Goal: Information Seeking & Learning: Learn about a topic

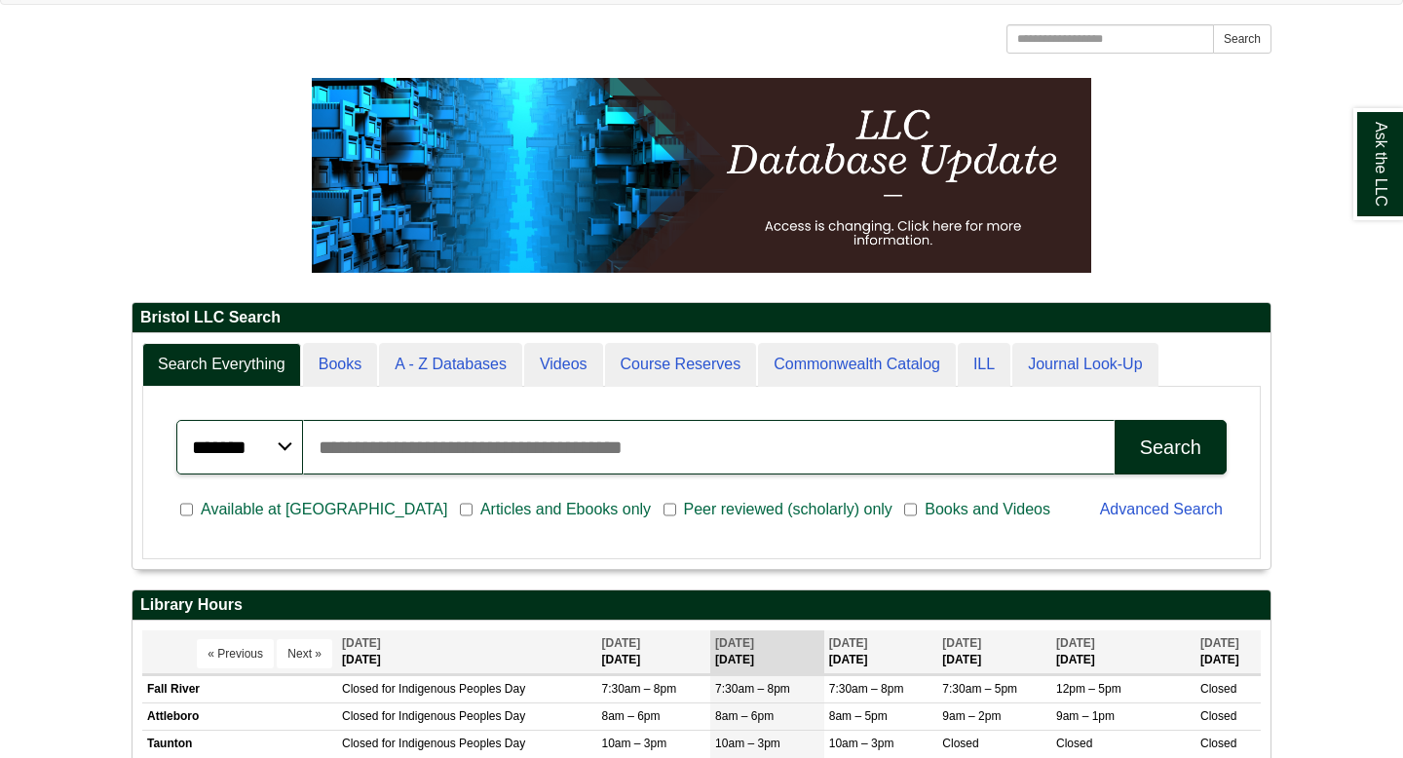
scroll to position [198, 0]
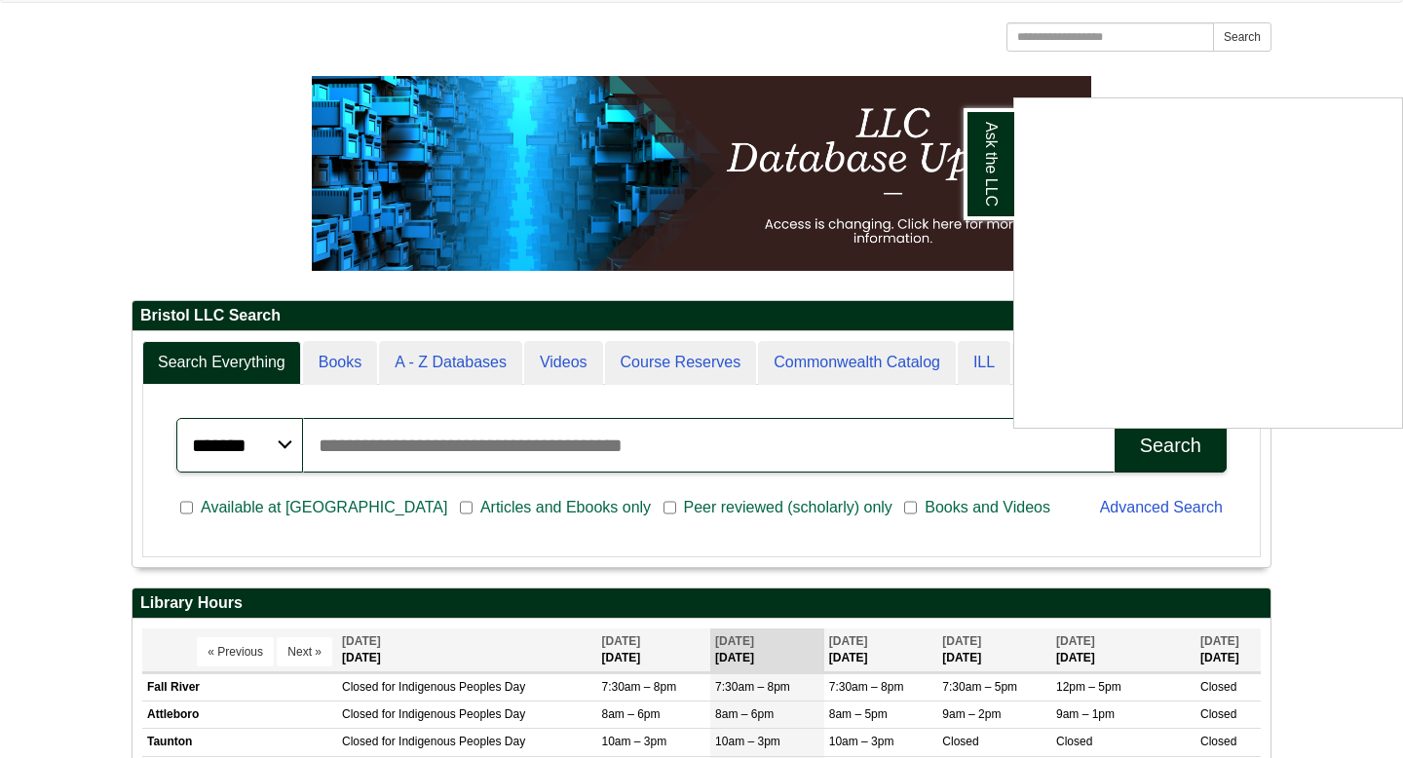
click at [264, 167] on div "Ask the LLC" at bounding box center [701, 379] width 1403 height 758
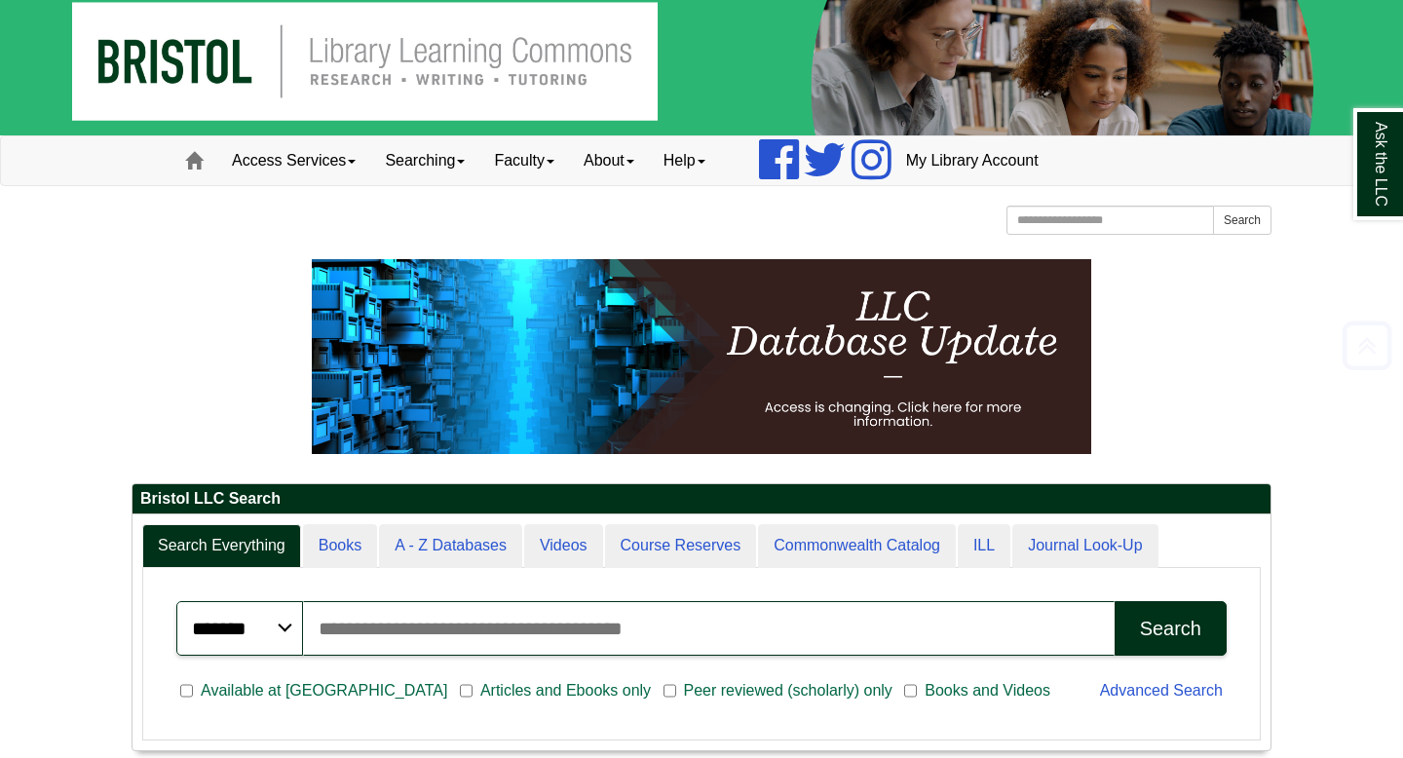
scroll to position [13, 0]
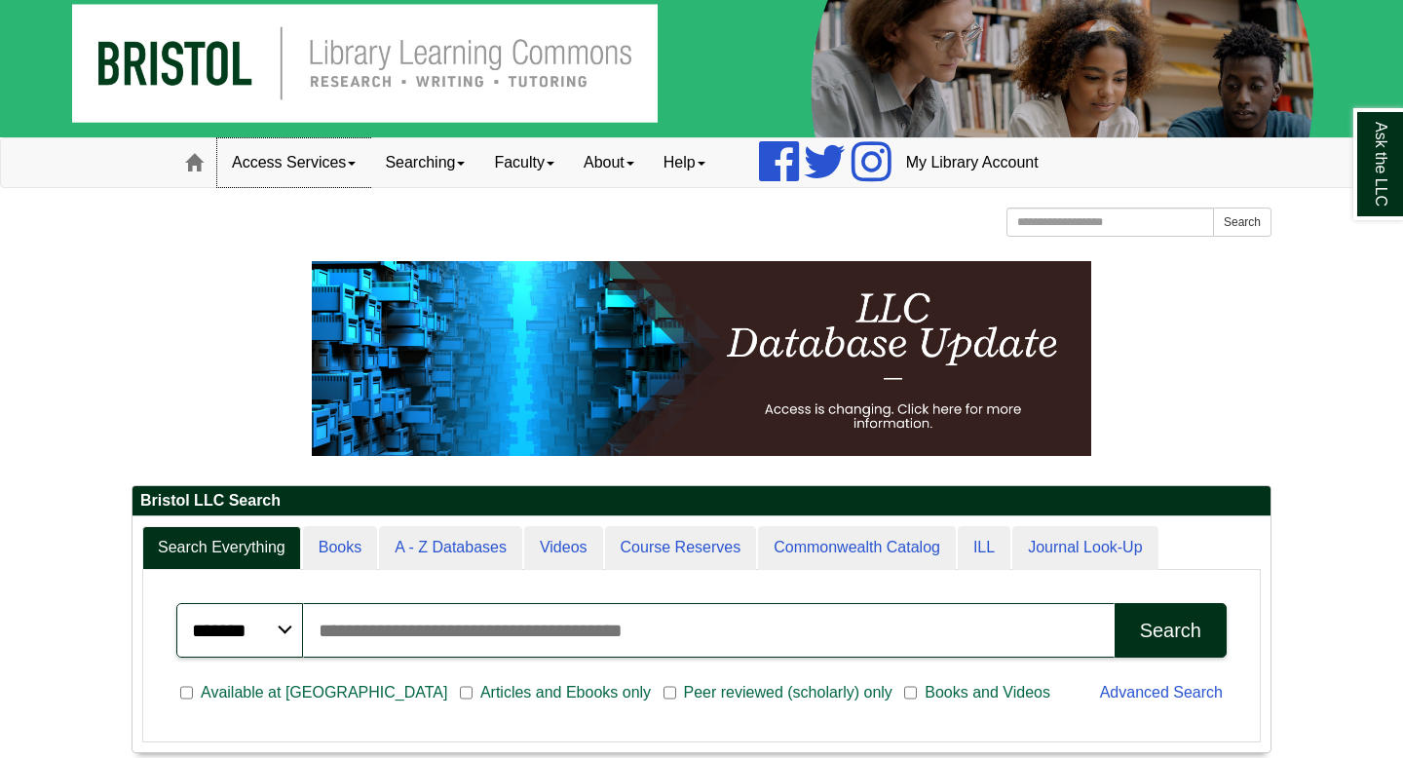
click at [356, 163] on span at bounding box center [352, 164] width 8 height 4
click at [477, 222] on div "Bristol Community College Bristol Community College Library Learning Commons Ho…" at bounding box center [701, 224] width 1140 height 34
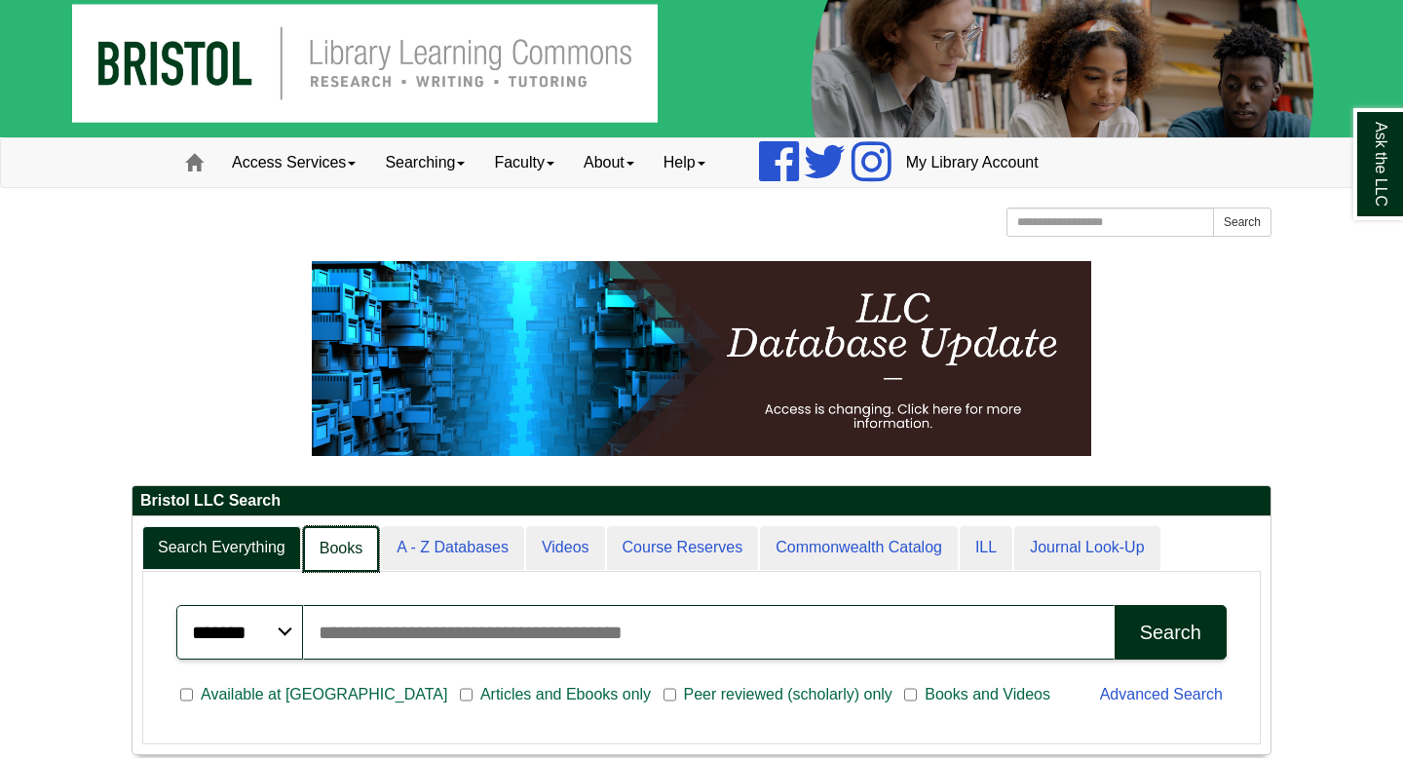
scroll to position [10, 10]
click at [336, 551] on link "Books" at bounding box center [341, 549] width 76 height 46
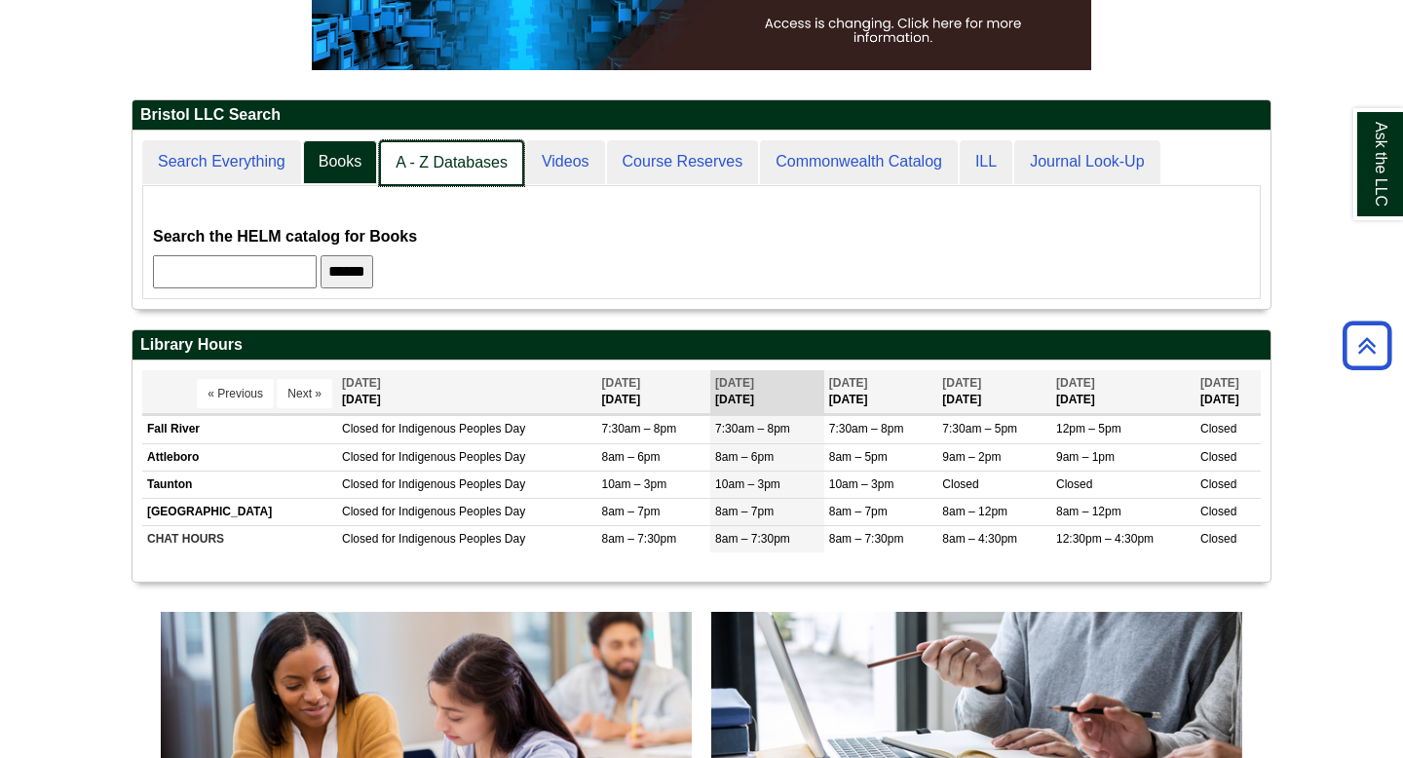
click at [465, 155] on link "A - Z Databases" at bounding box center [451, 163] width 145 height 46
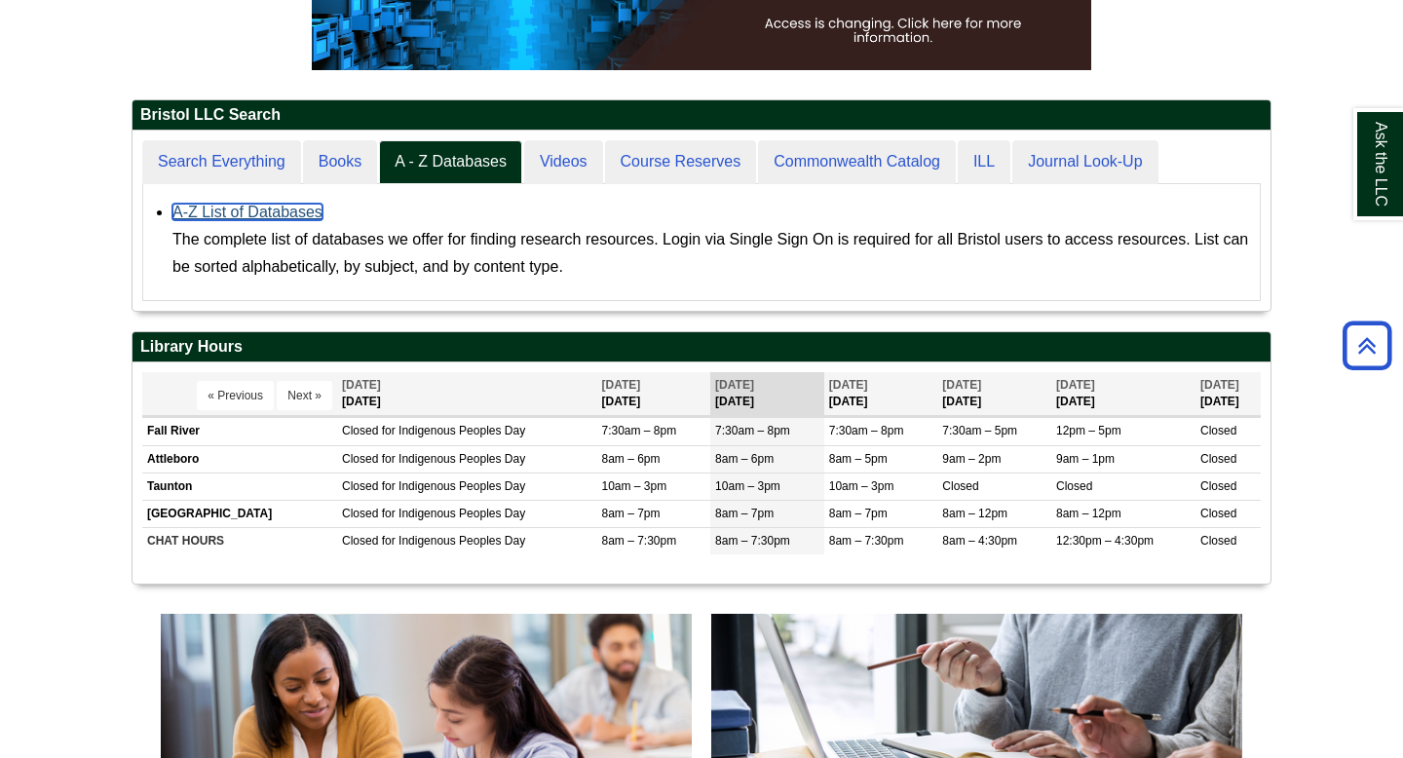
click at [295, 210] on link "A-Z List of Databases" at bounding box center [247, 212] width 150 height 17
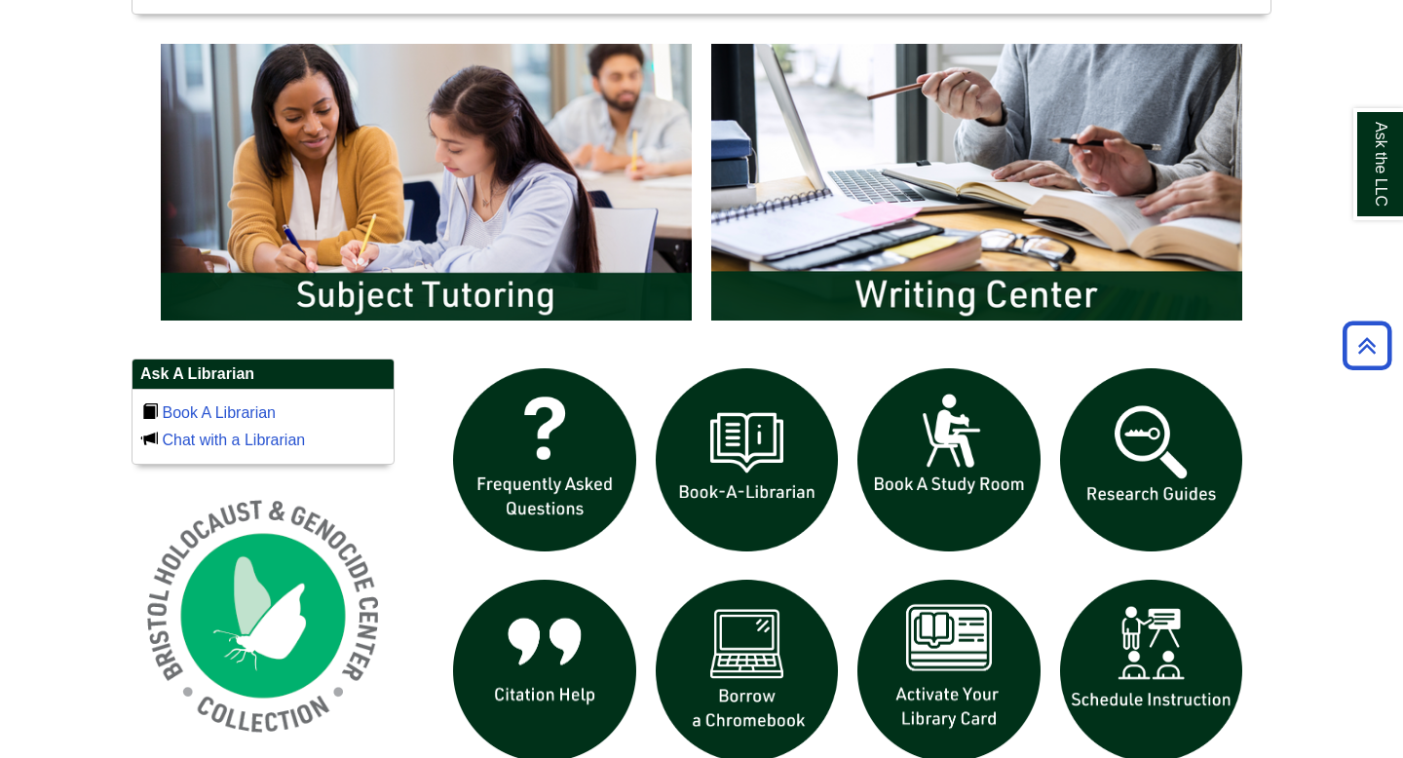
scroll to position [982, 0]
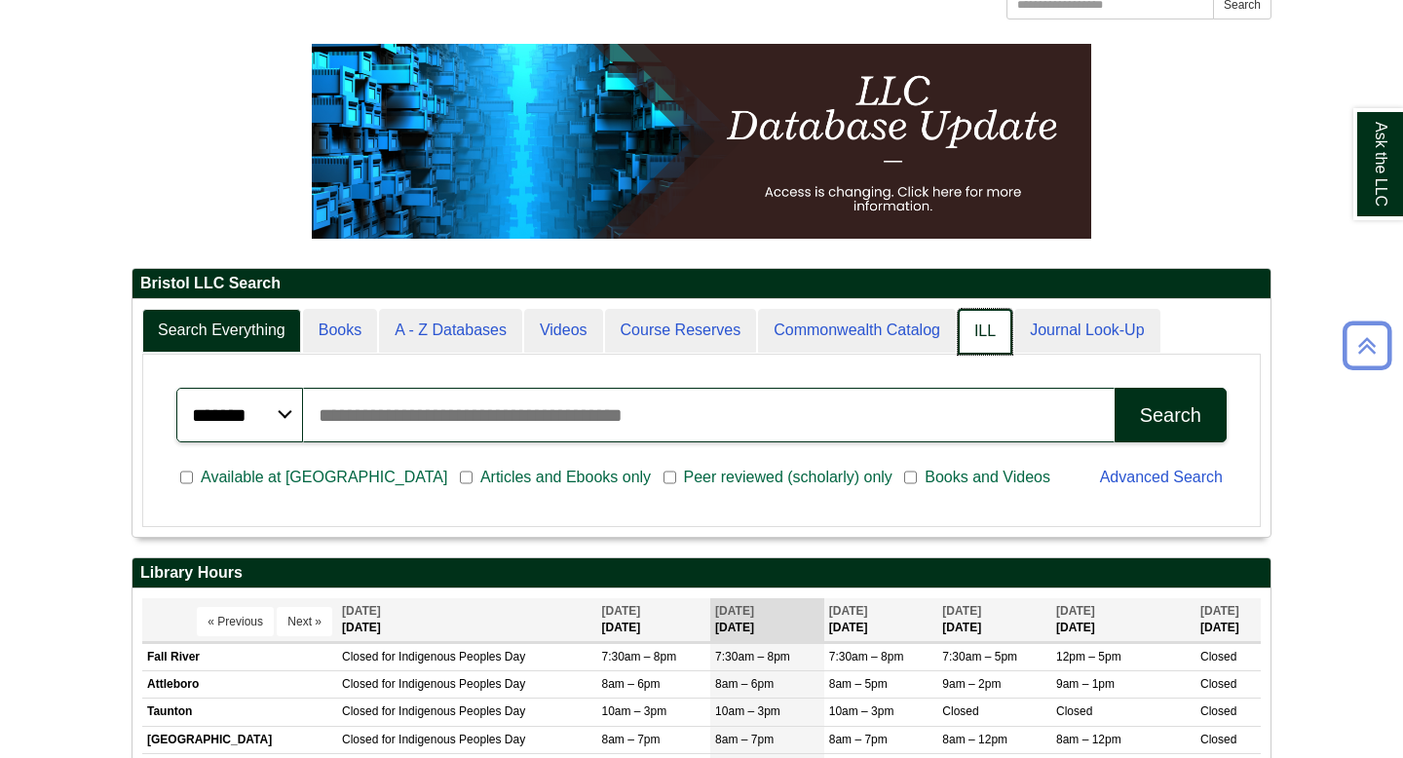
scroll to position [237, 1138]
click at [352, 321] on link "Books" at bounding box center [341, 332] width 76 height 46
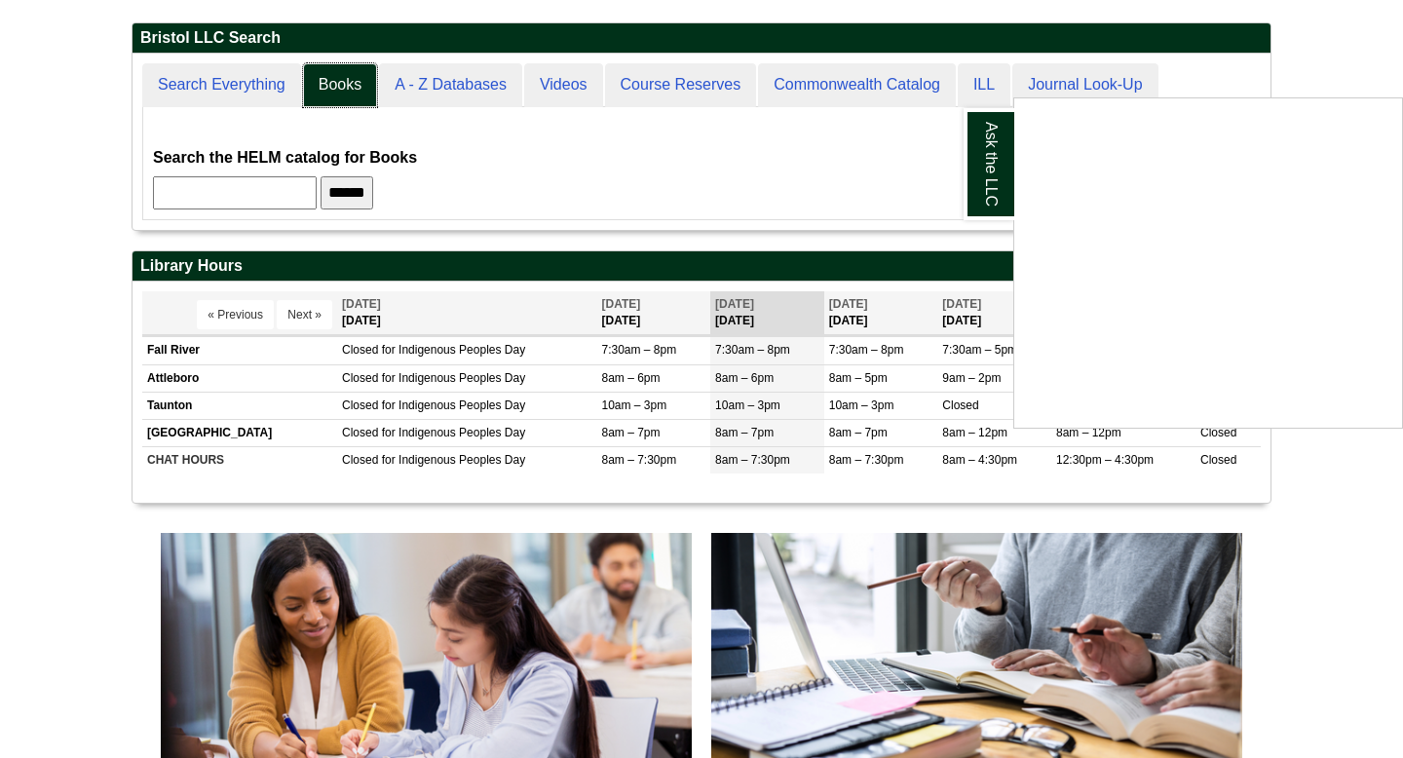
scroll to position [476, 0]
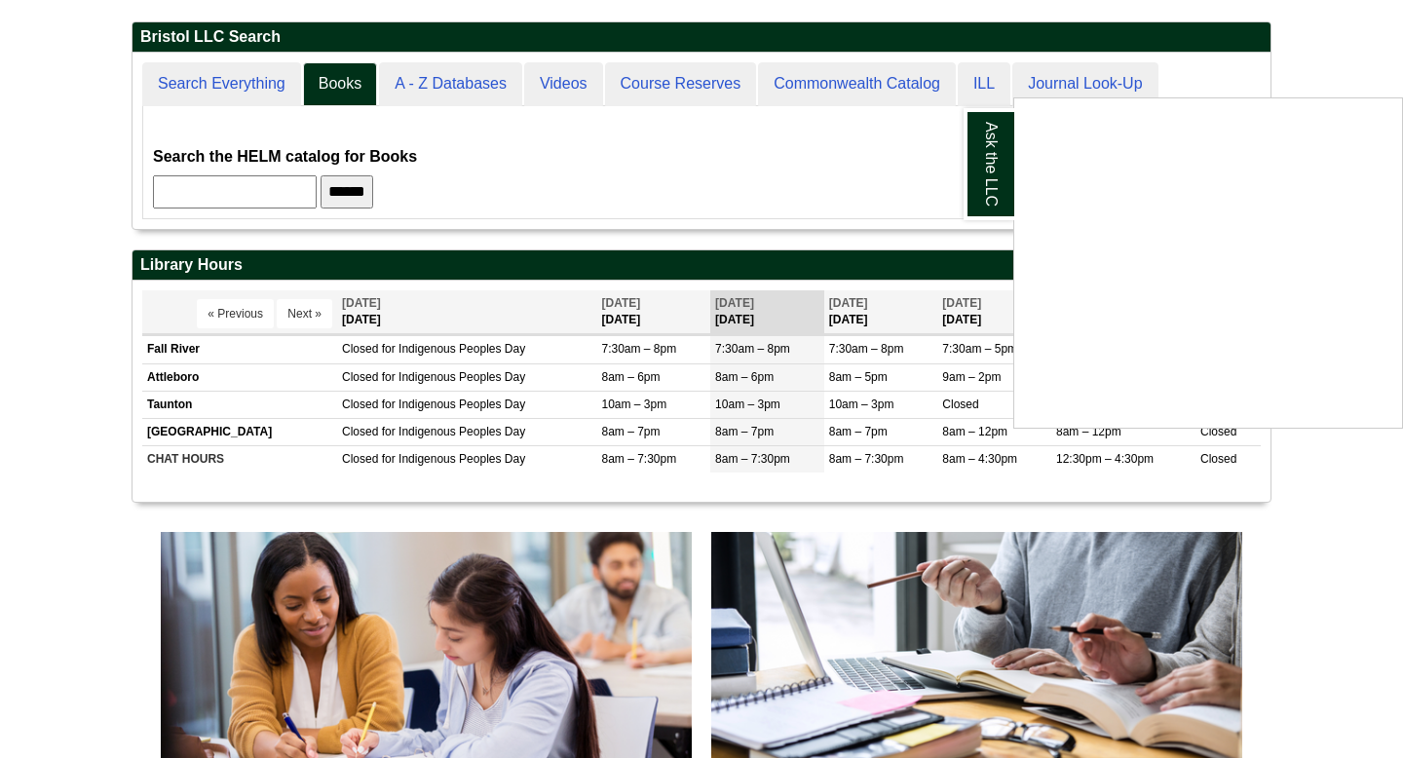
click at [252, 83] on div "Ask the LLC" at bounding box center [701, 379] width 1403 height 758
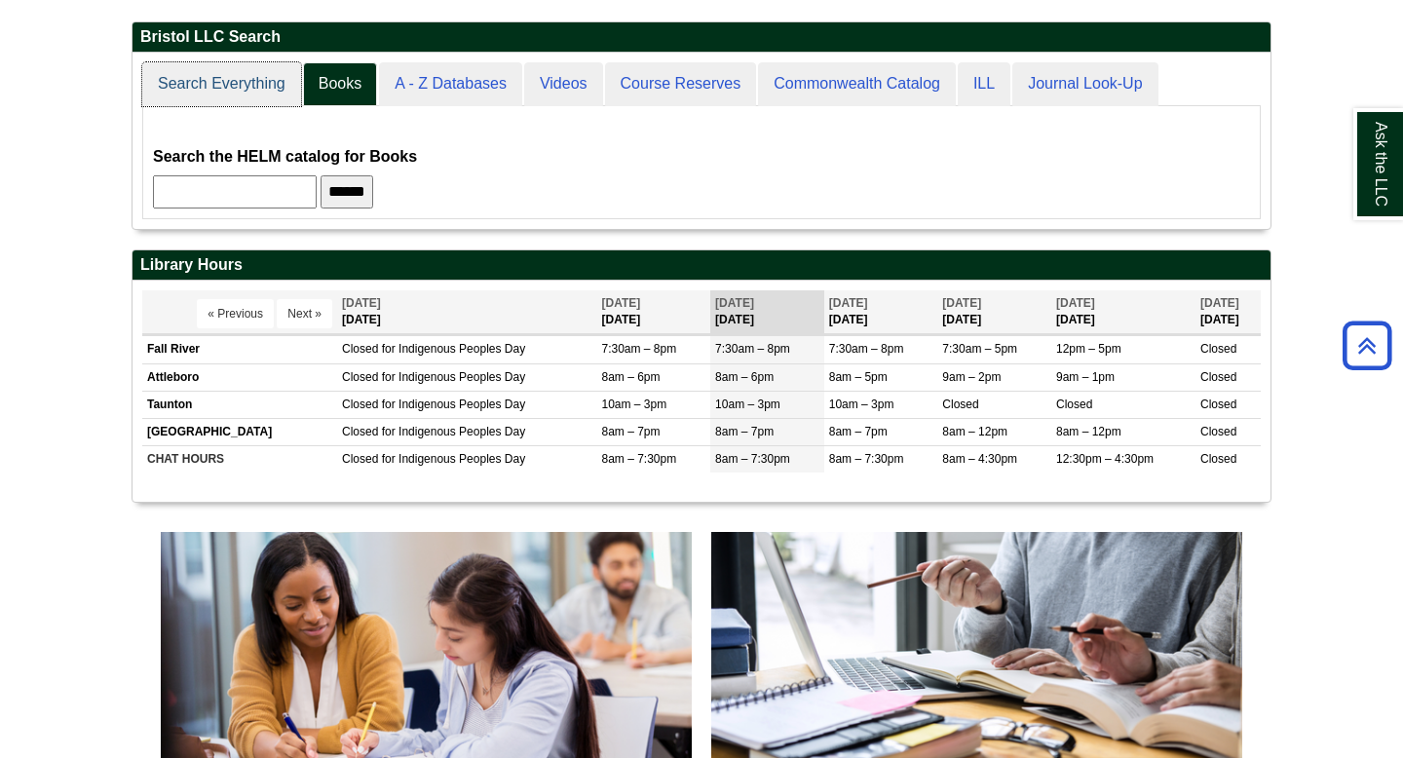
click at [252, 83] on link "Search Everything" at bounding box center [221, 84] width 159 height 44
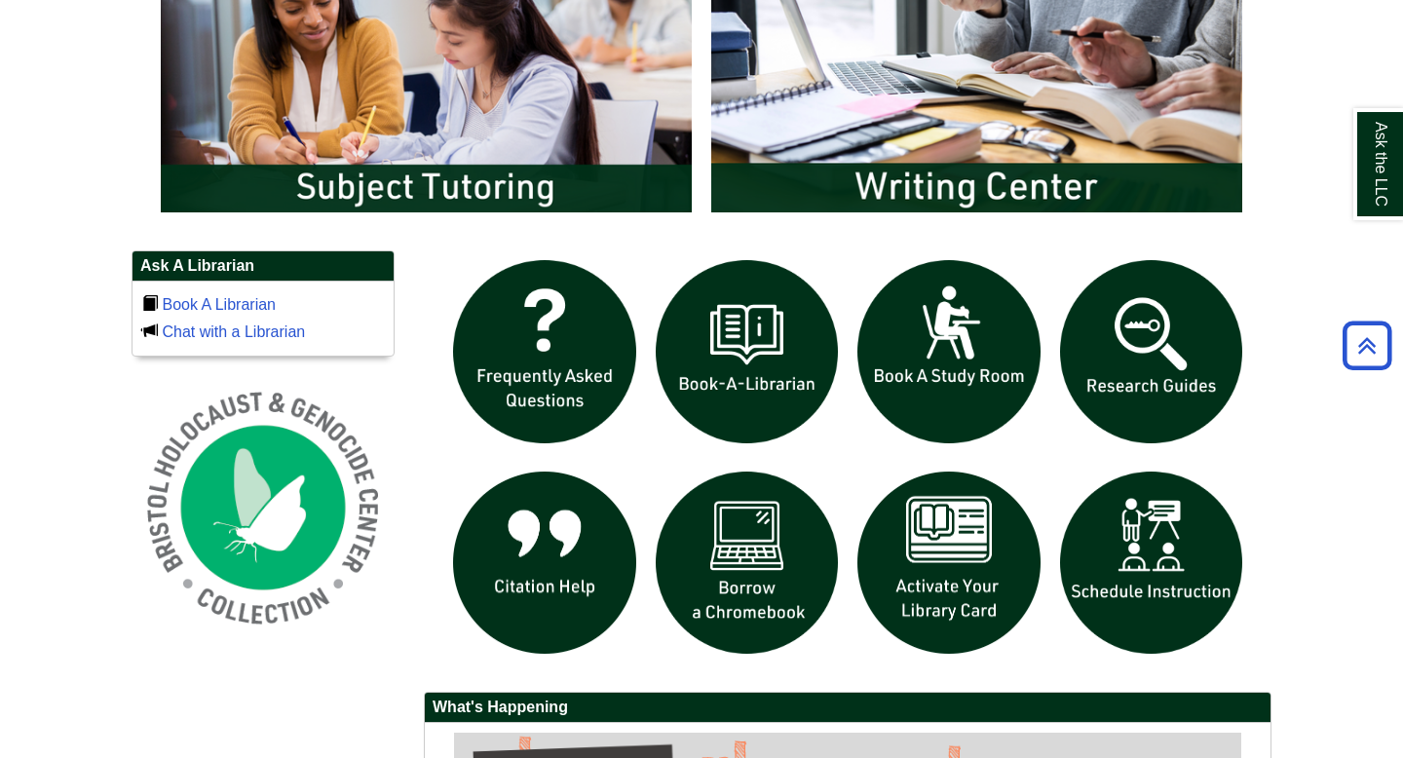
scroll to position [1134, 0]
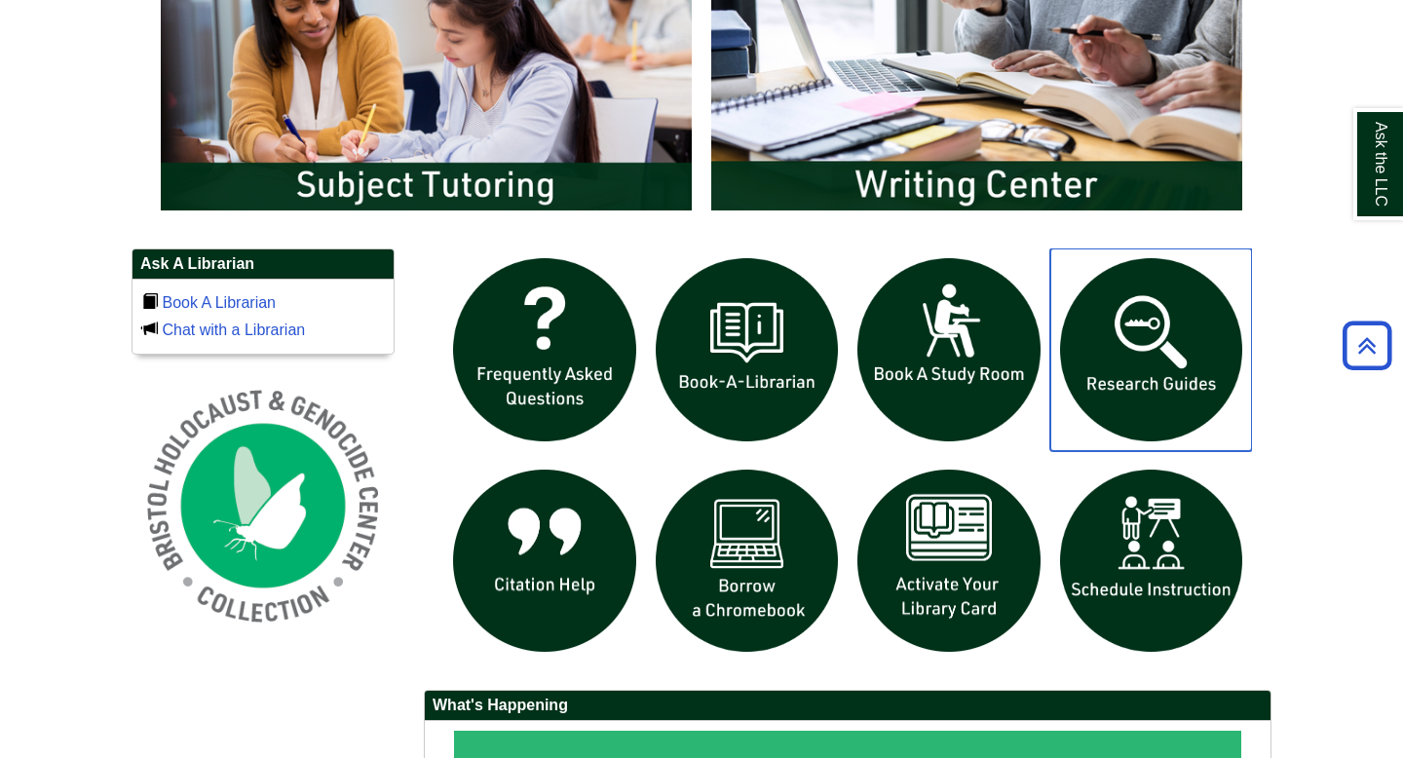
click at [1105, 333] on img "slideshow" at bounding box center [1151, 349] width 203 height 203
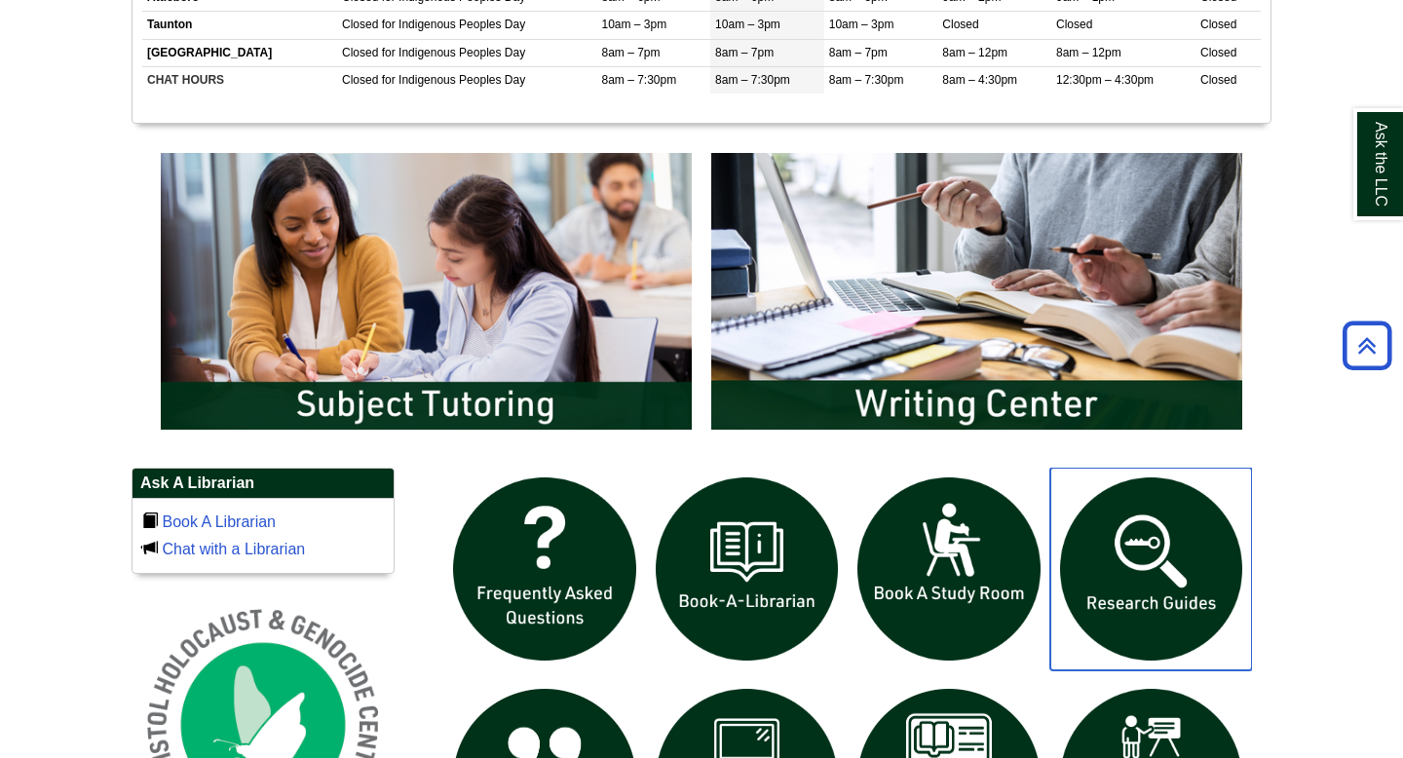
scroll to position [928, 0]
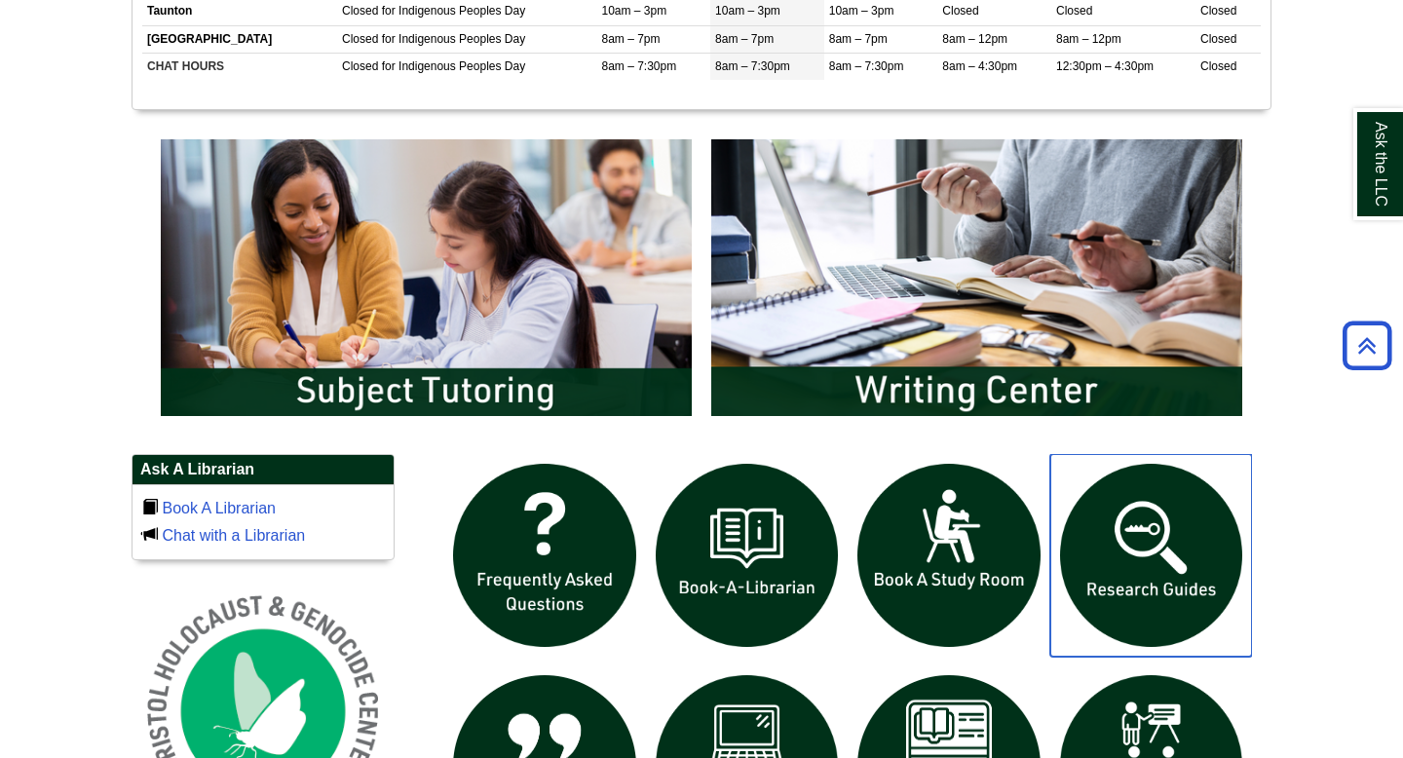
click at [1118, 524] on img "slideshow" at bounding box center [1151, 555] width 203 height 203
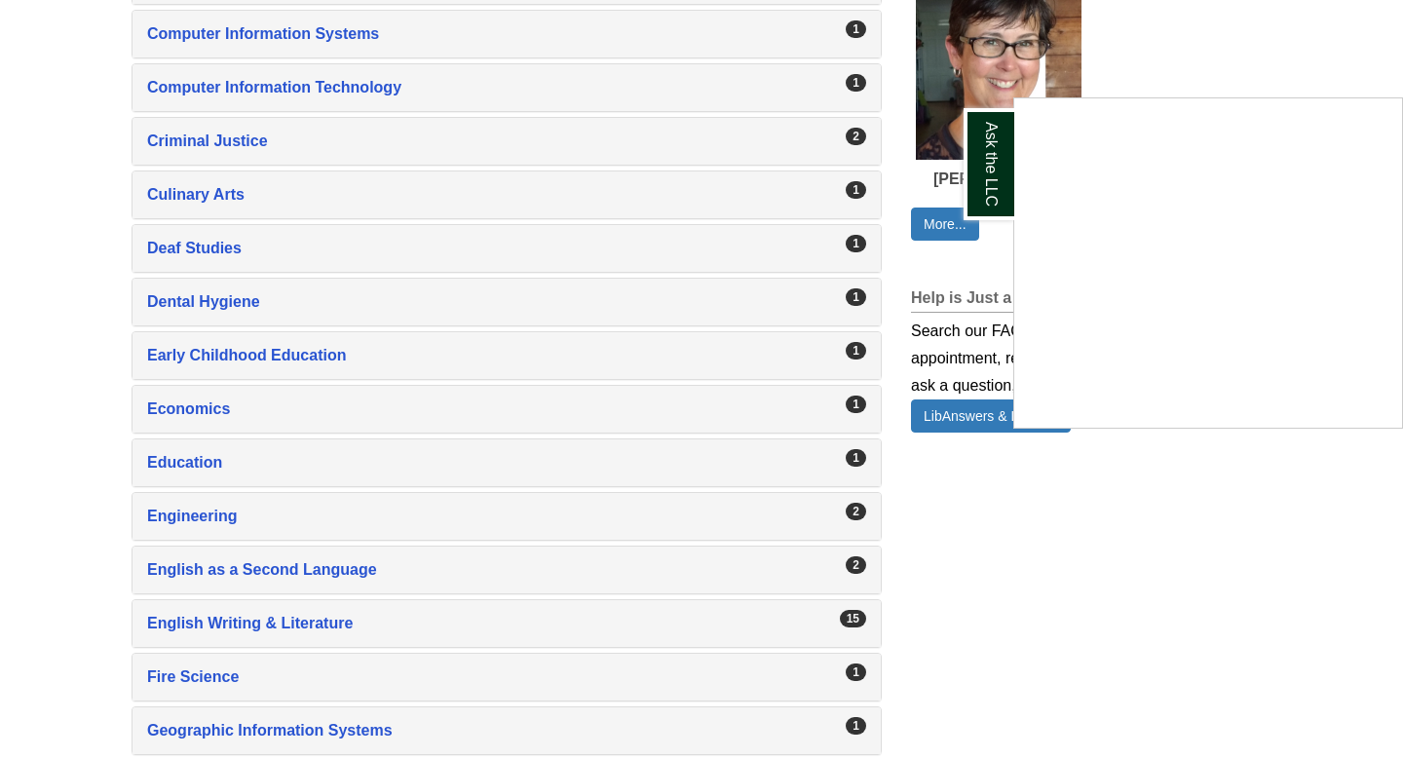
scroll to position [1257, 0]
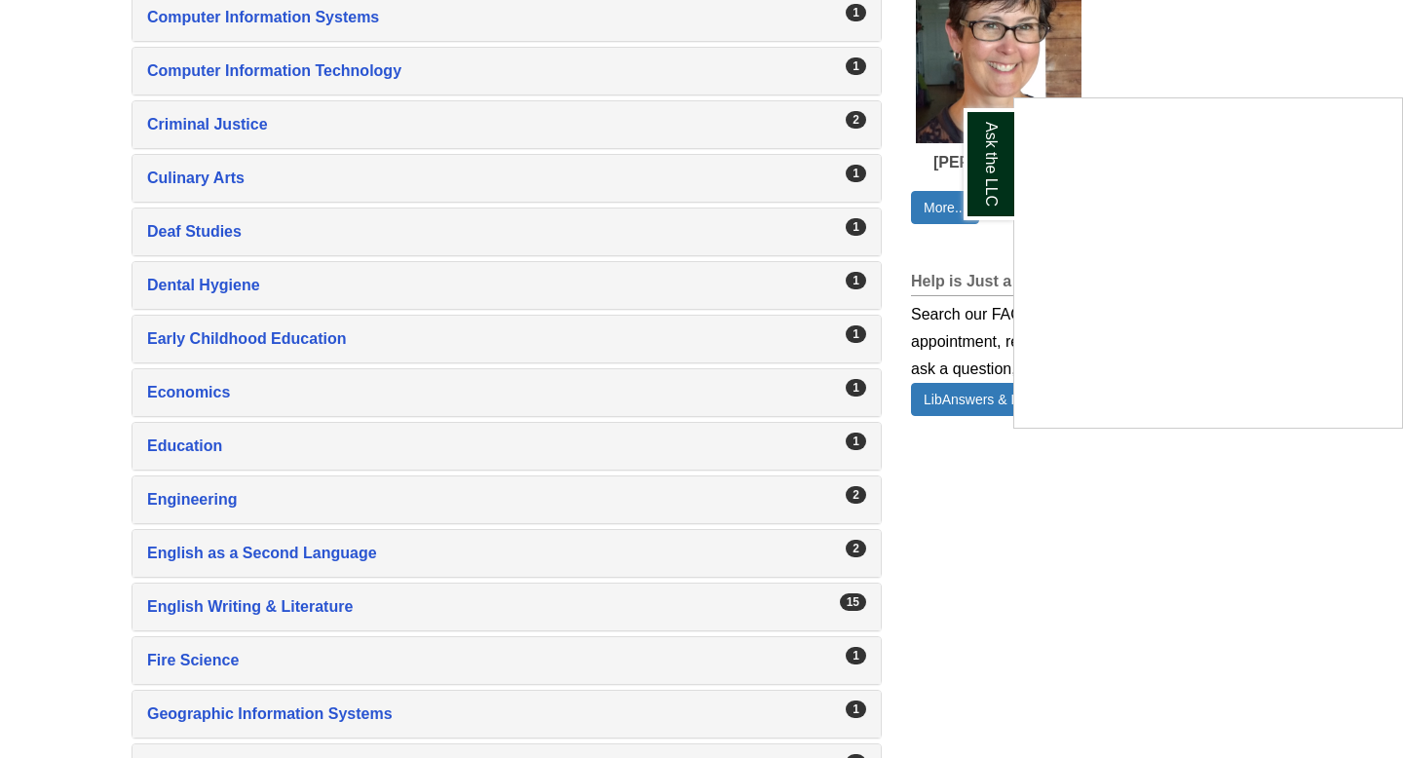
click at [194, 604] on div "Ask the LLC" at bounding box center [701, 379] width 1403 height 758
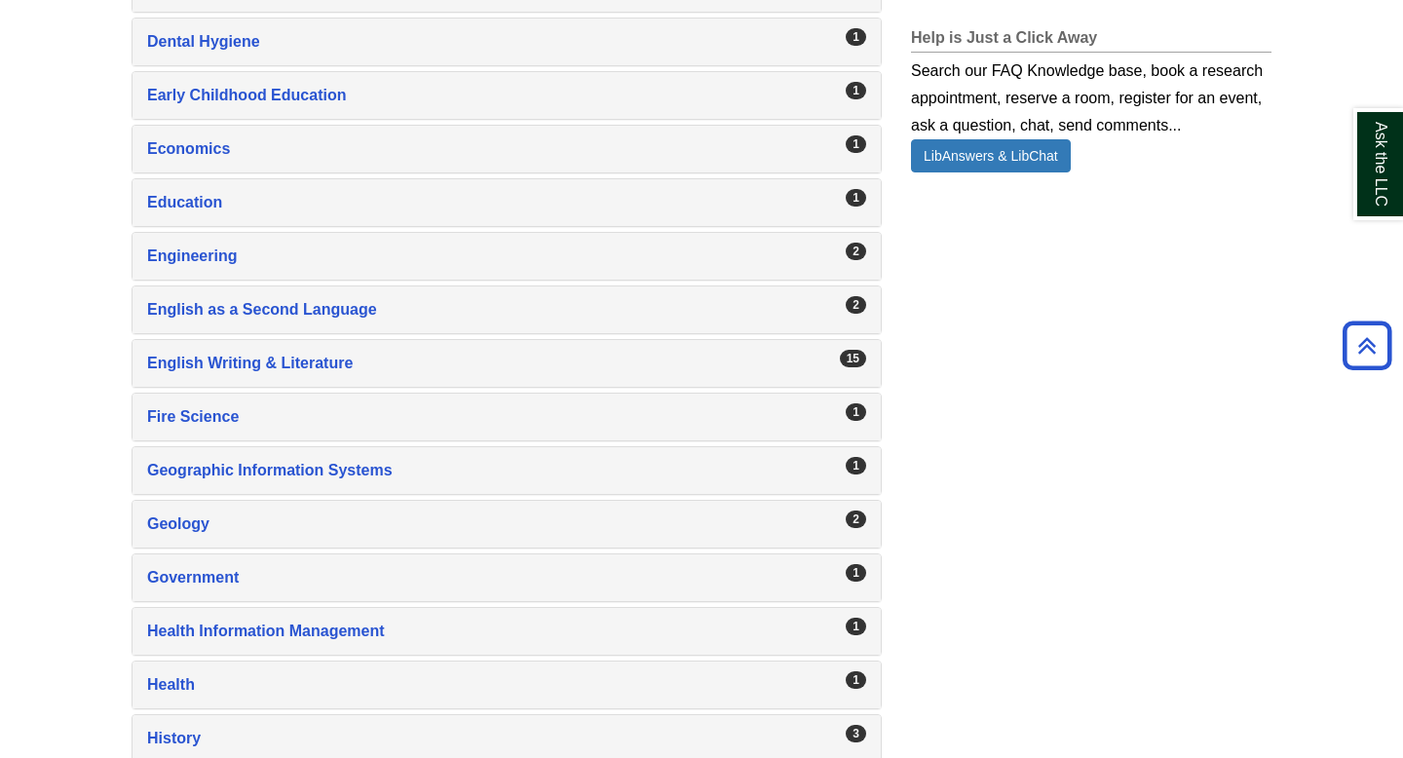
scroll to position [1514, 0]
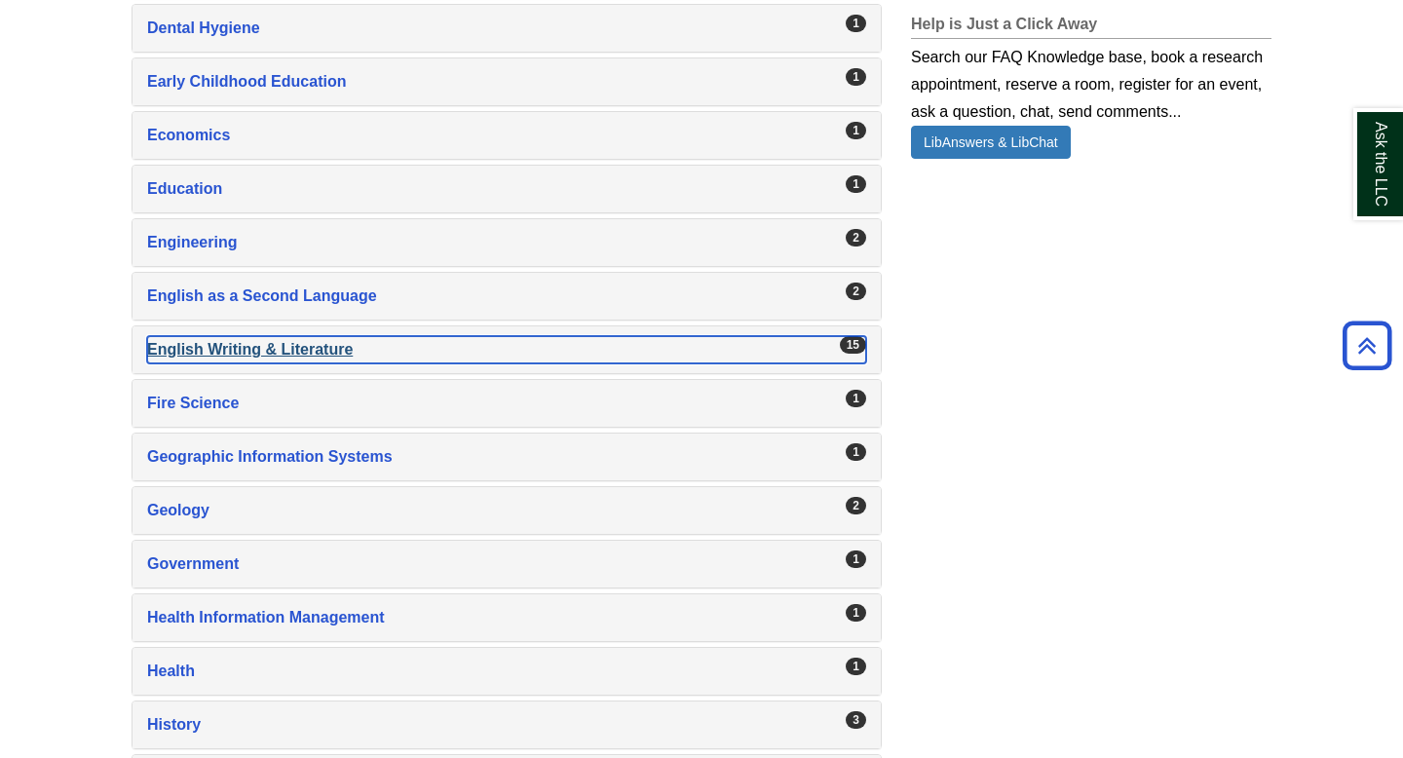
click at [281, 352] on div "English Writing & Literature , 15 guides" at bounding box center [506, 349] width 719 height 27
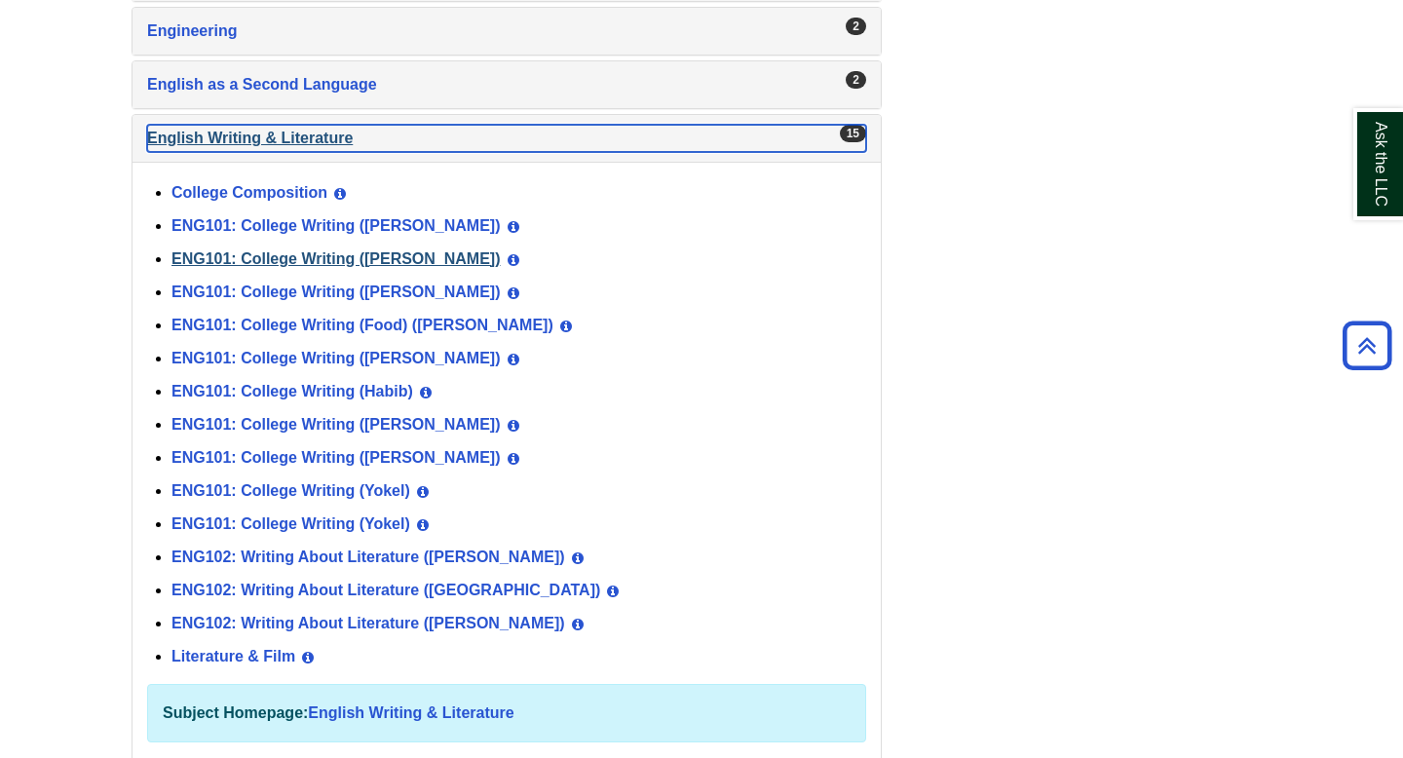
scroll to position [1740, 0]
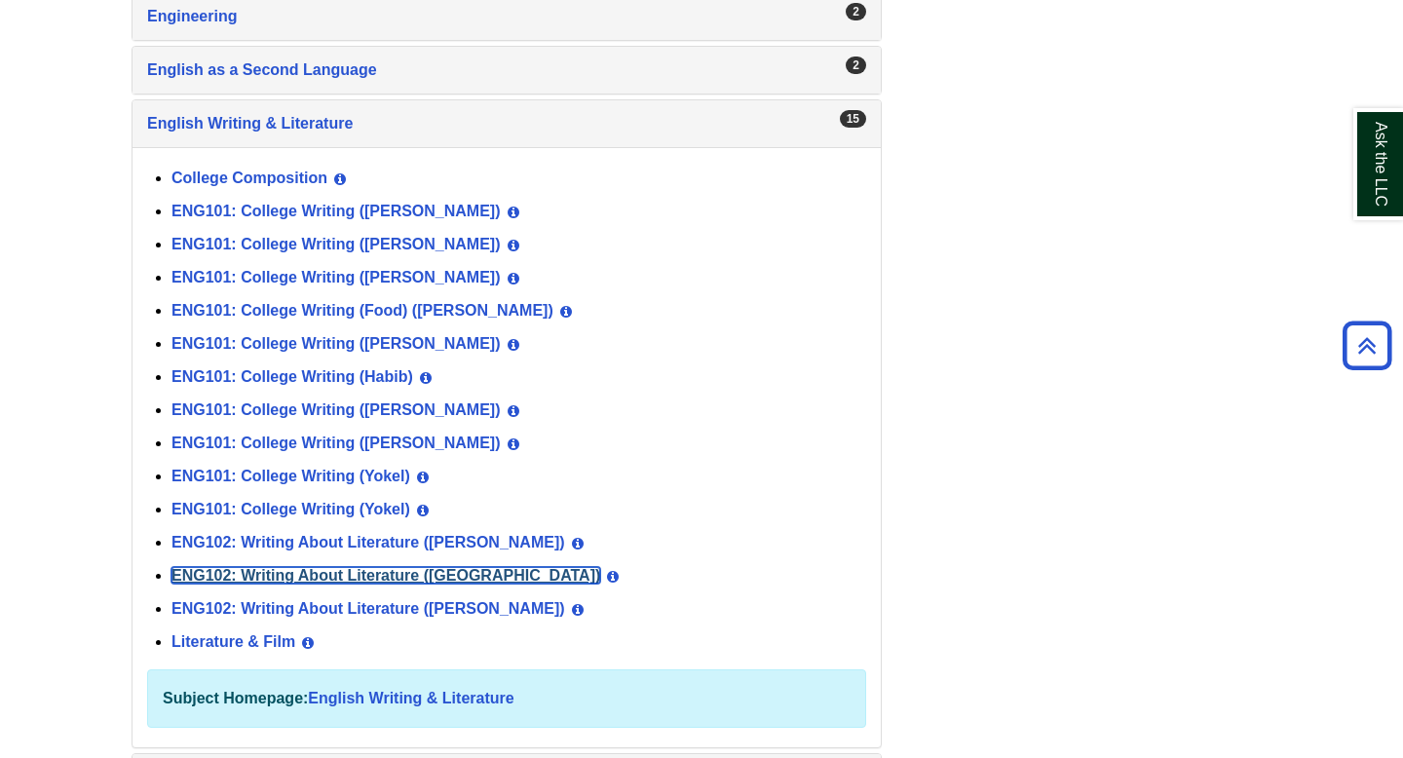
click at [268, 574] on link "ENG102: Writing About Literature ([GEOGRAPHIC_DATA])" at bounding box center [385, 575] width 429 height 17
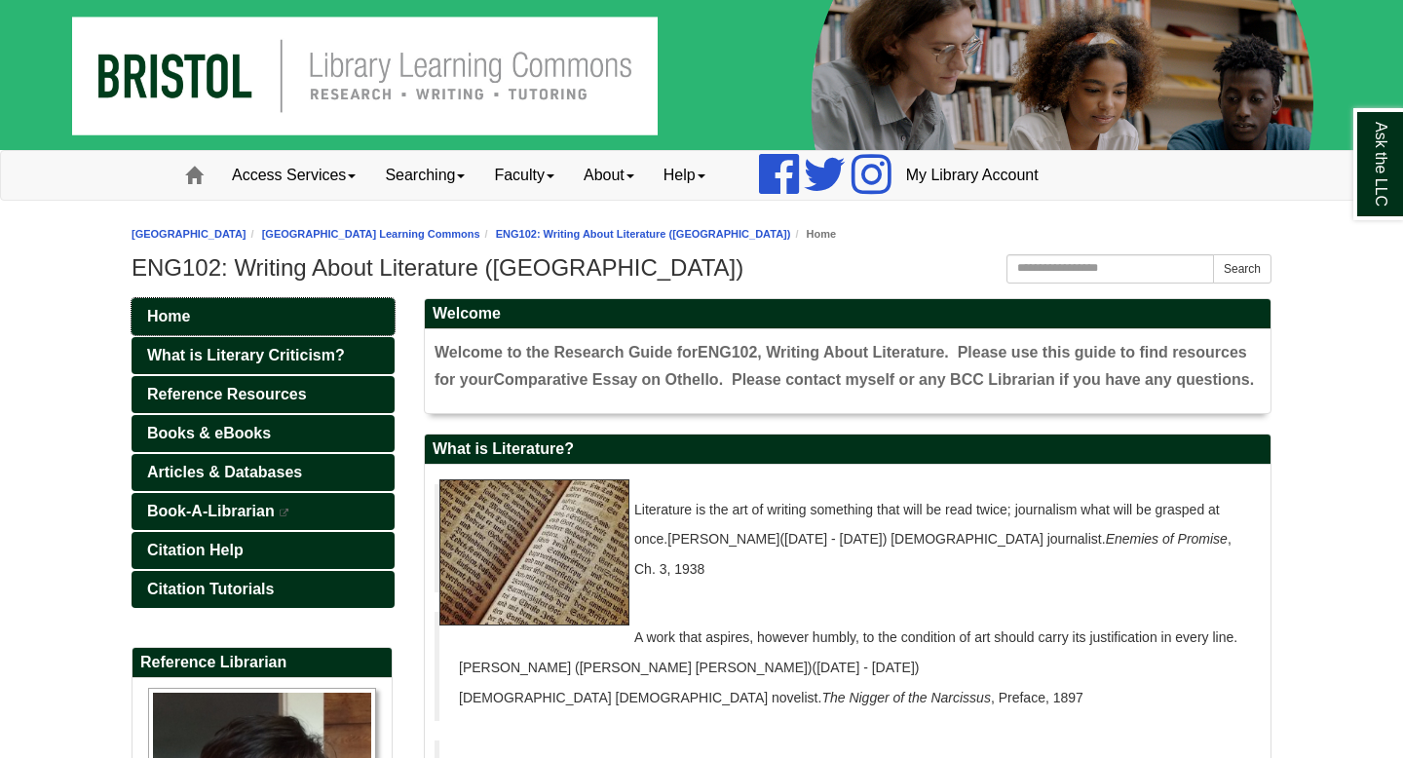
click at [299, 313] on link "Home" at bounding box center [262, 316] width 263 height 37
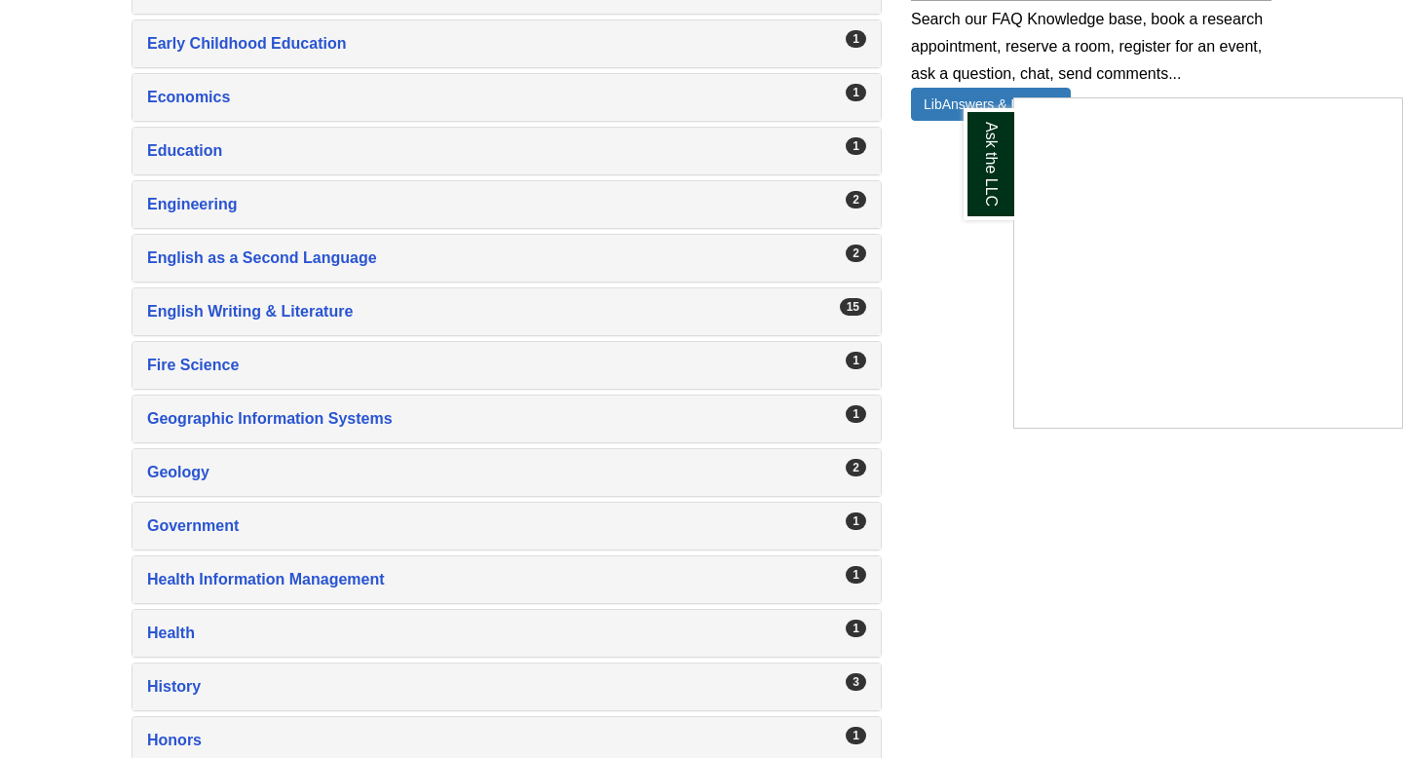
scroll to position [1550, 0]
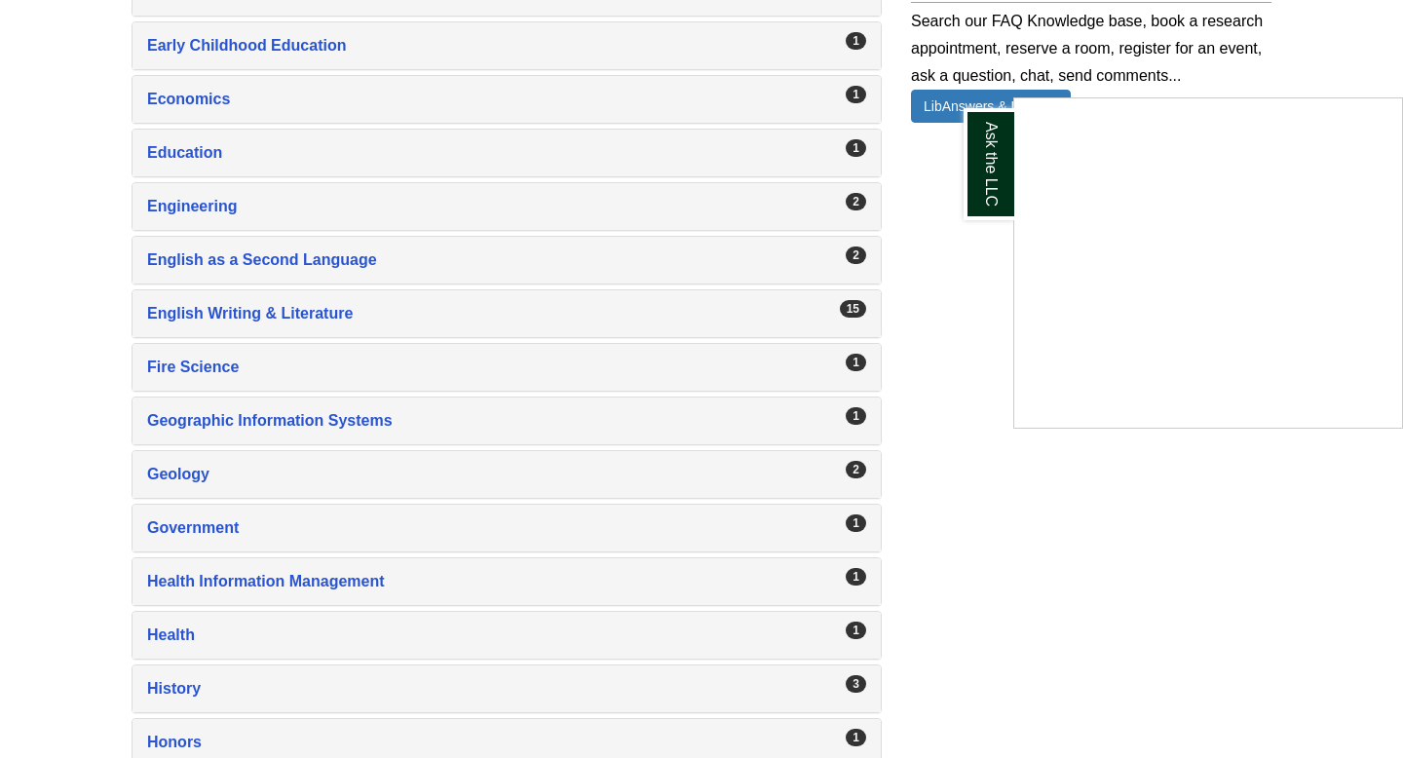
click at [305, 305] on div "Ask the LLC" at bounding box center [701, 379] width 1403 height 758
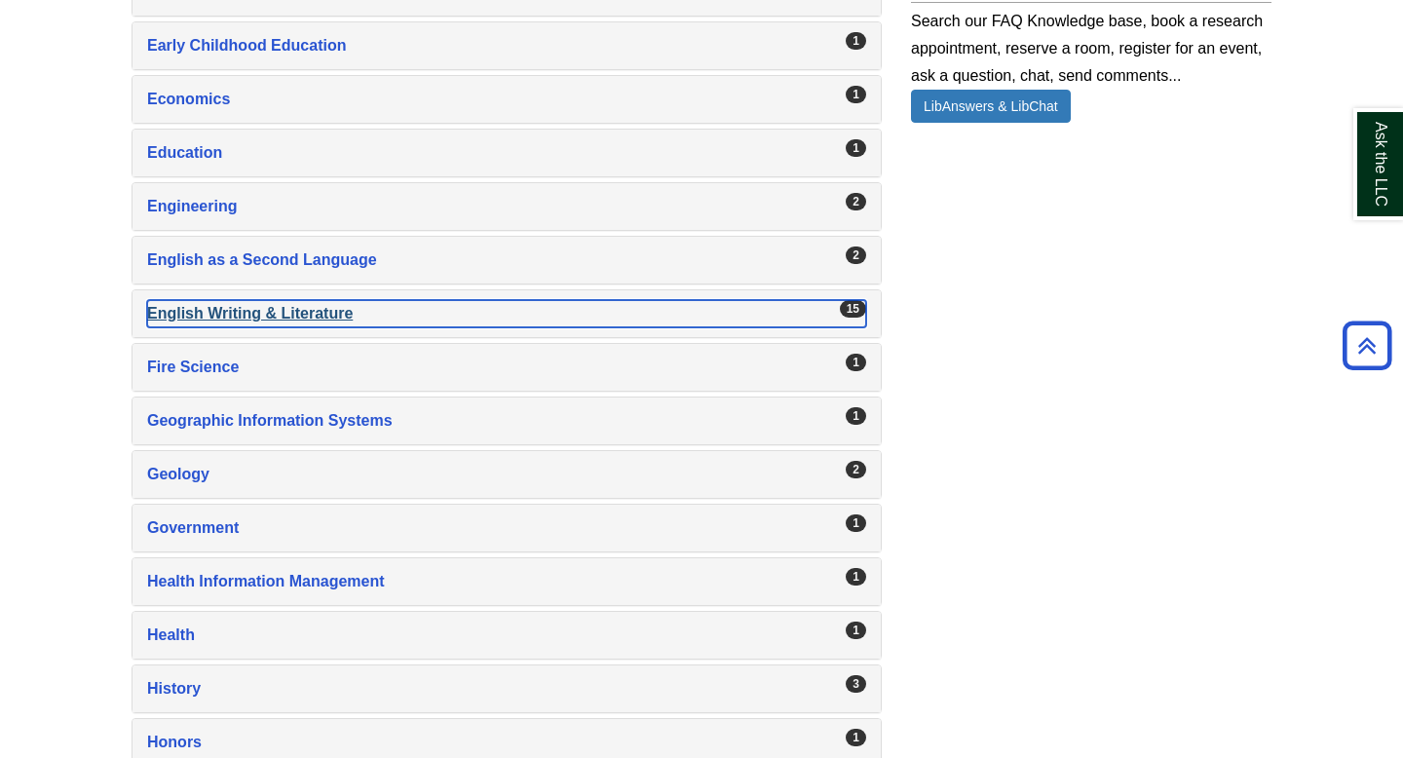
click at [304, 306] on div "English Writing & Literature , 15 guides" at bounding box center [506, 313] width 719 height 27
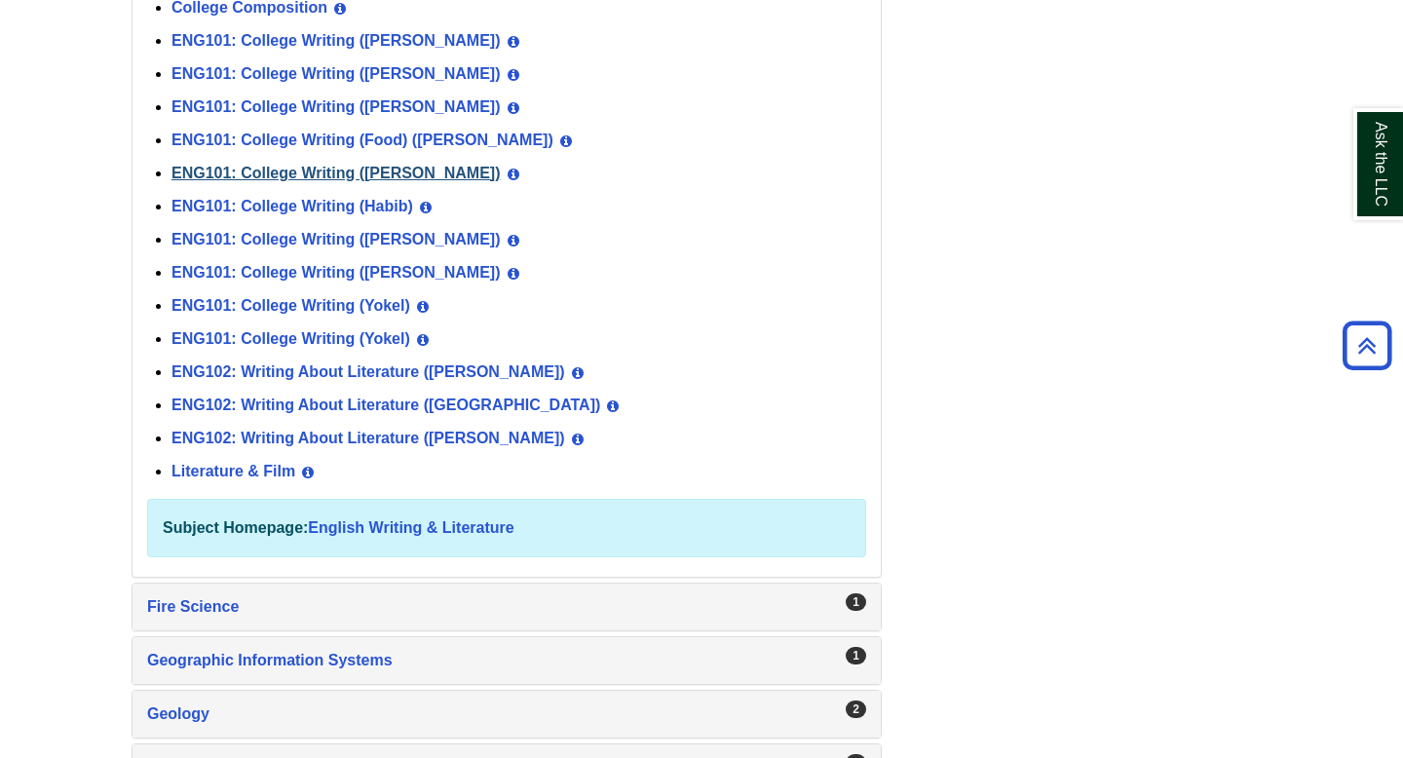
scroll to position [1893, 0]
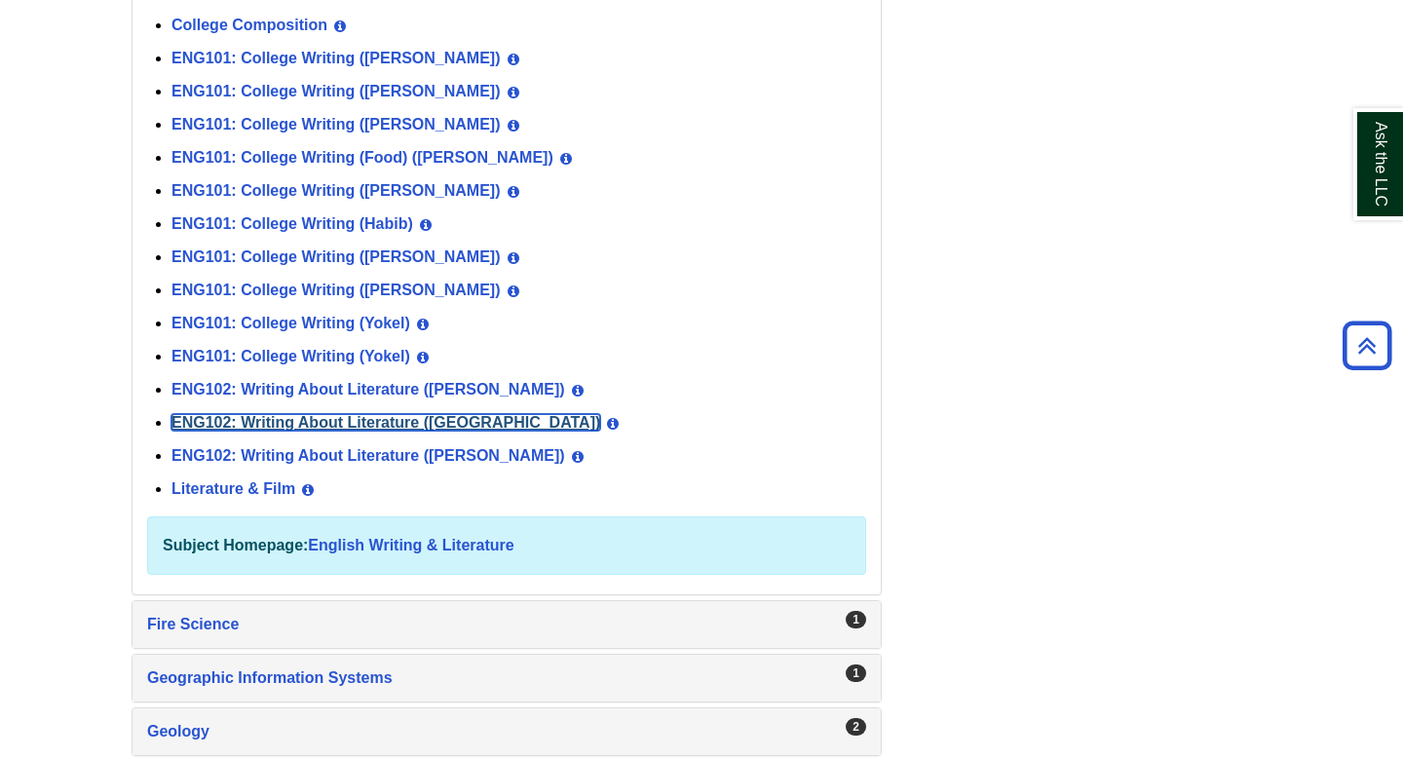
click at [326, 425] on link "ENG102: Writing About Literature ([GEOGRAPHIC_DATA])" at bounding box center [385, 422] width 429 height 17
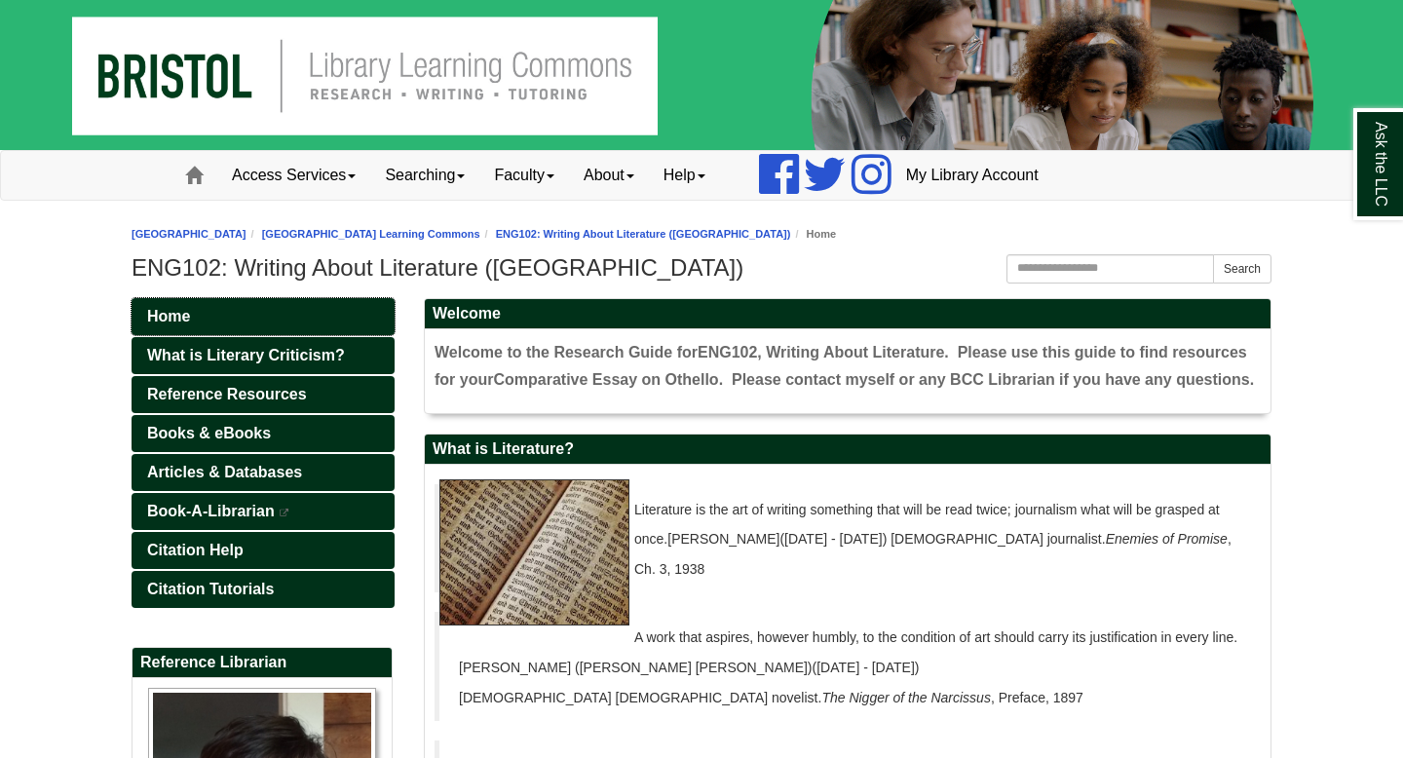
click at [163, 311] on span "Home" at bounding box center [168, 316] width 43 height 17
click at [173, 442] on link "Books & eBooks" at bounding box center [262, 433] width 263 height 37
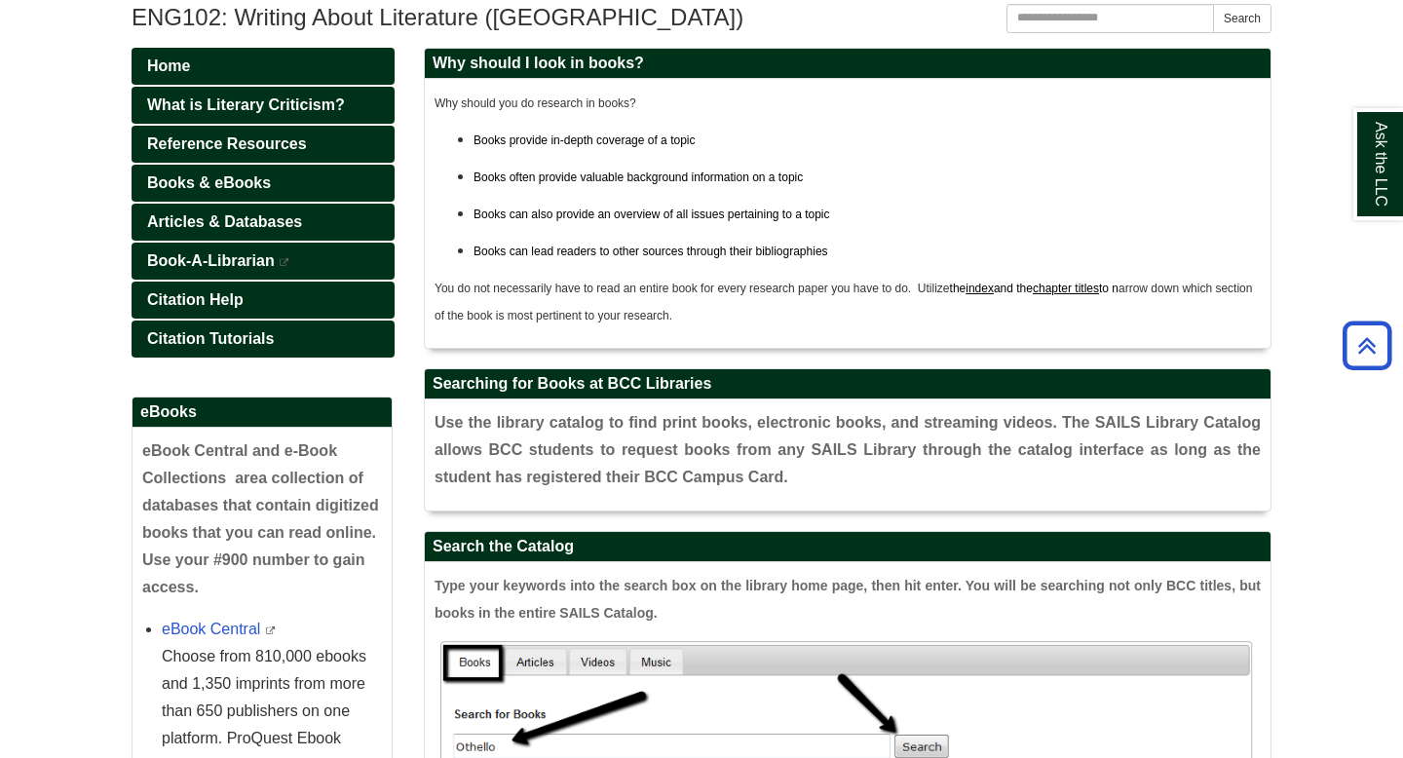
scroll to position [239, 0]
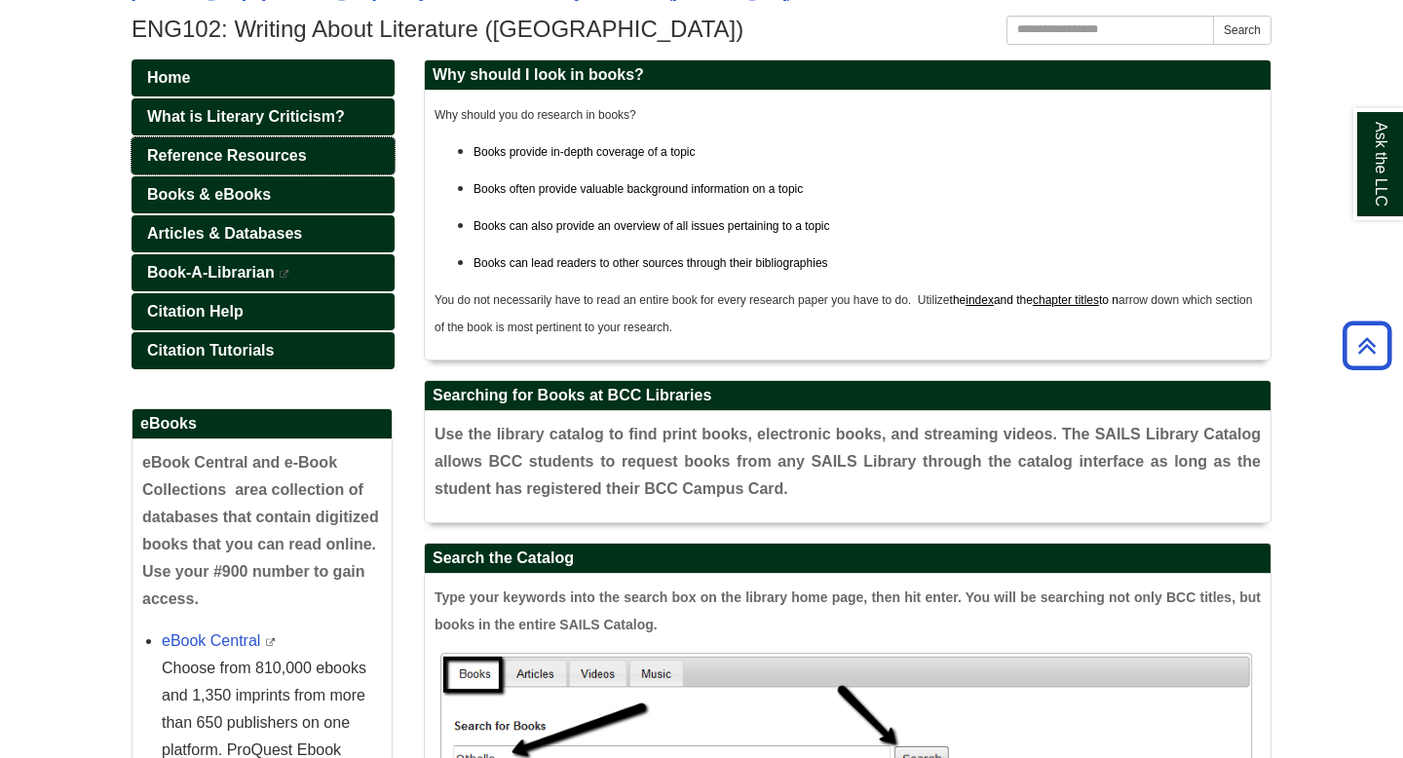
click at [269, 152] on span "Reference Resources" at bounding box center [227, 155] width 160 height 17
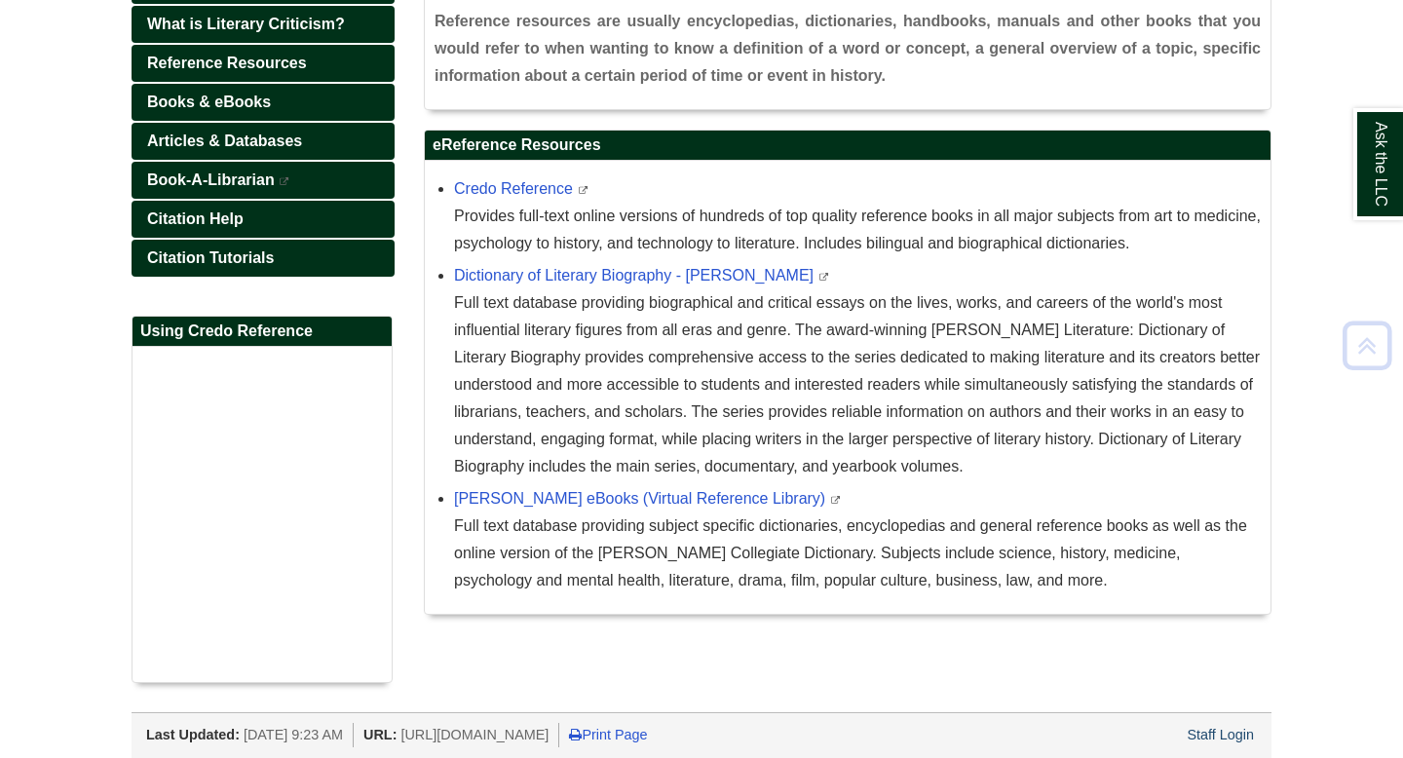
scroll to position [332, 0]
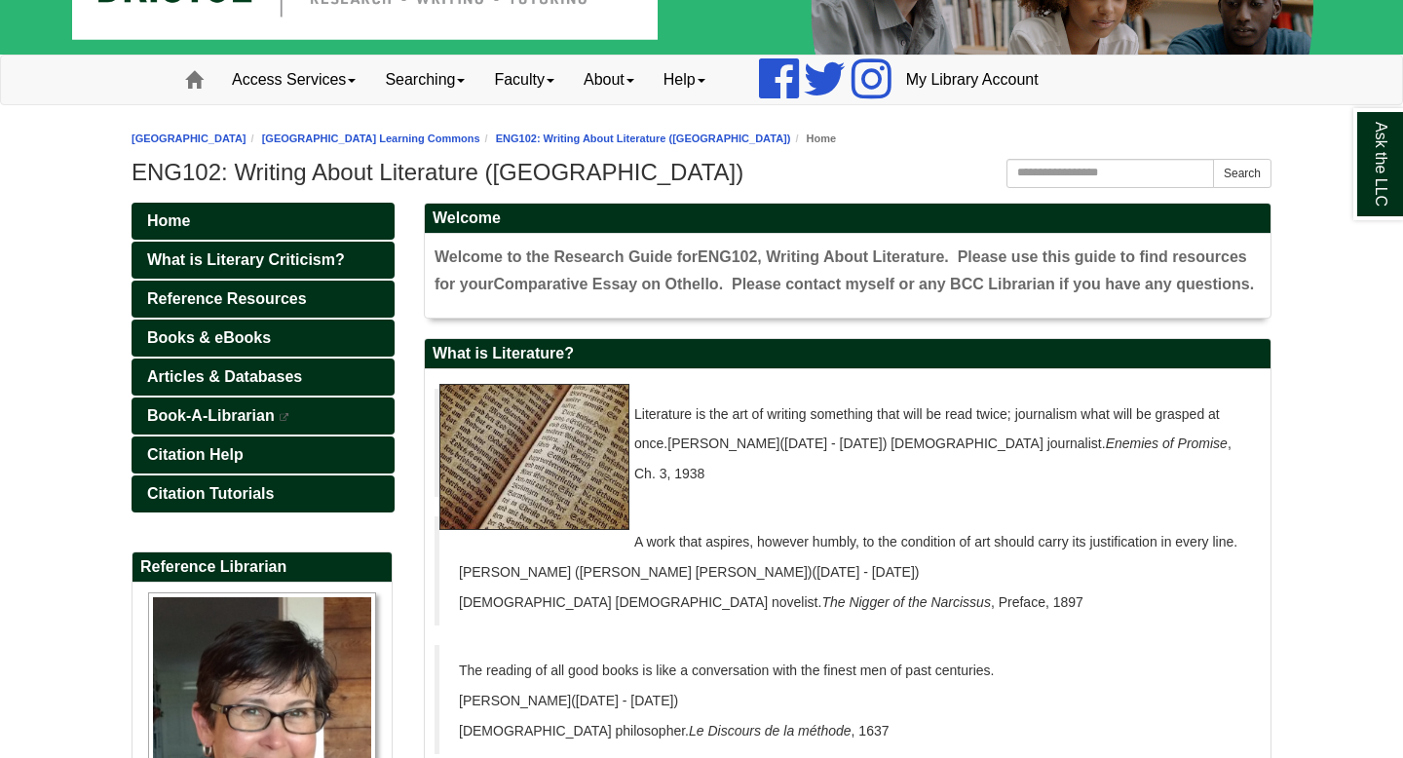
scroll to position [100, 0]
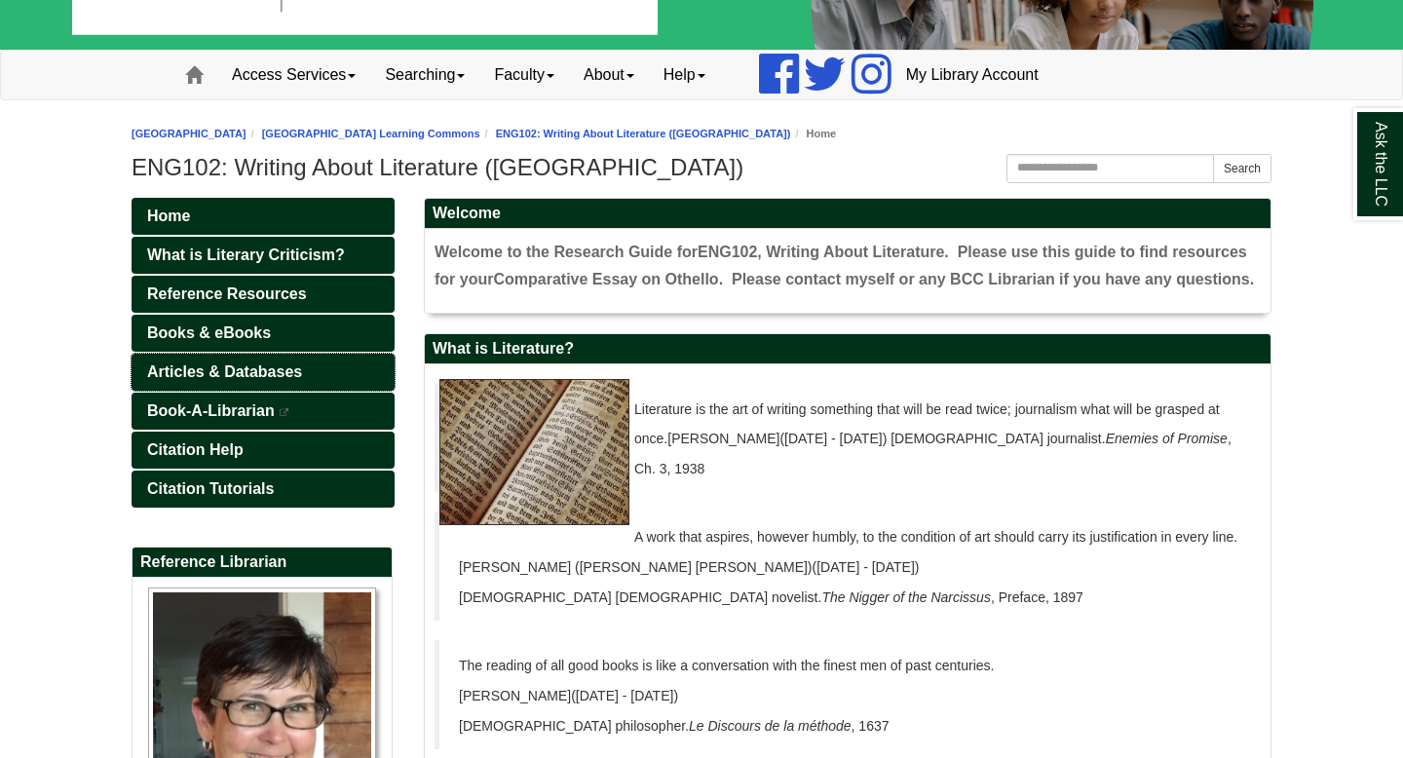
click at [247, 369] on span "Articles & Databases" at bounding box center [224, 371] width 155 height 17
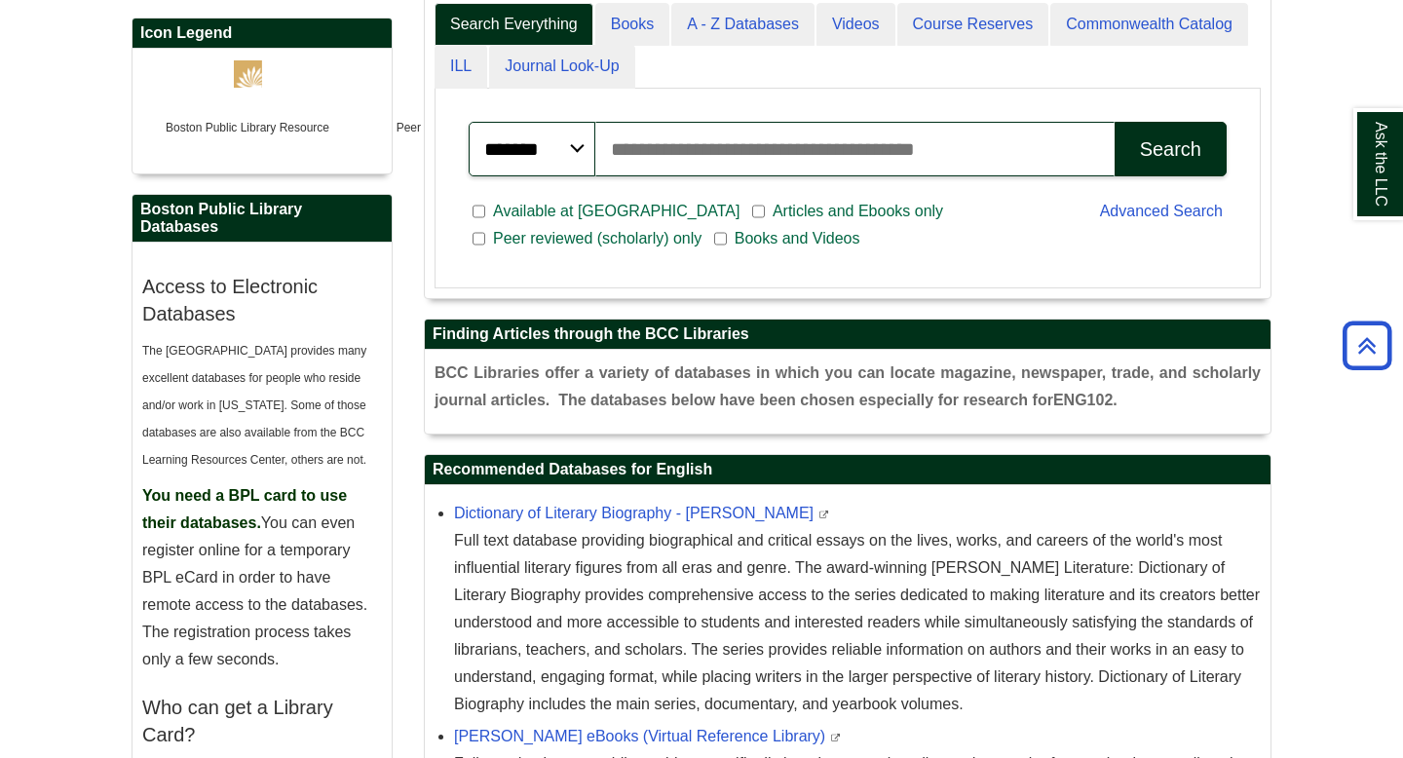
scroll to position [631, 0]
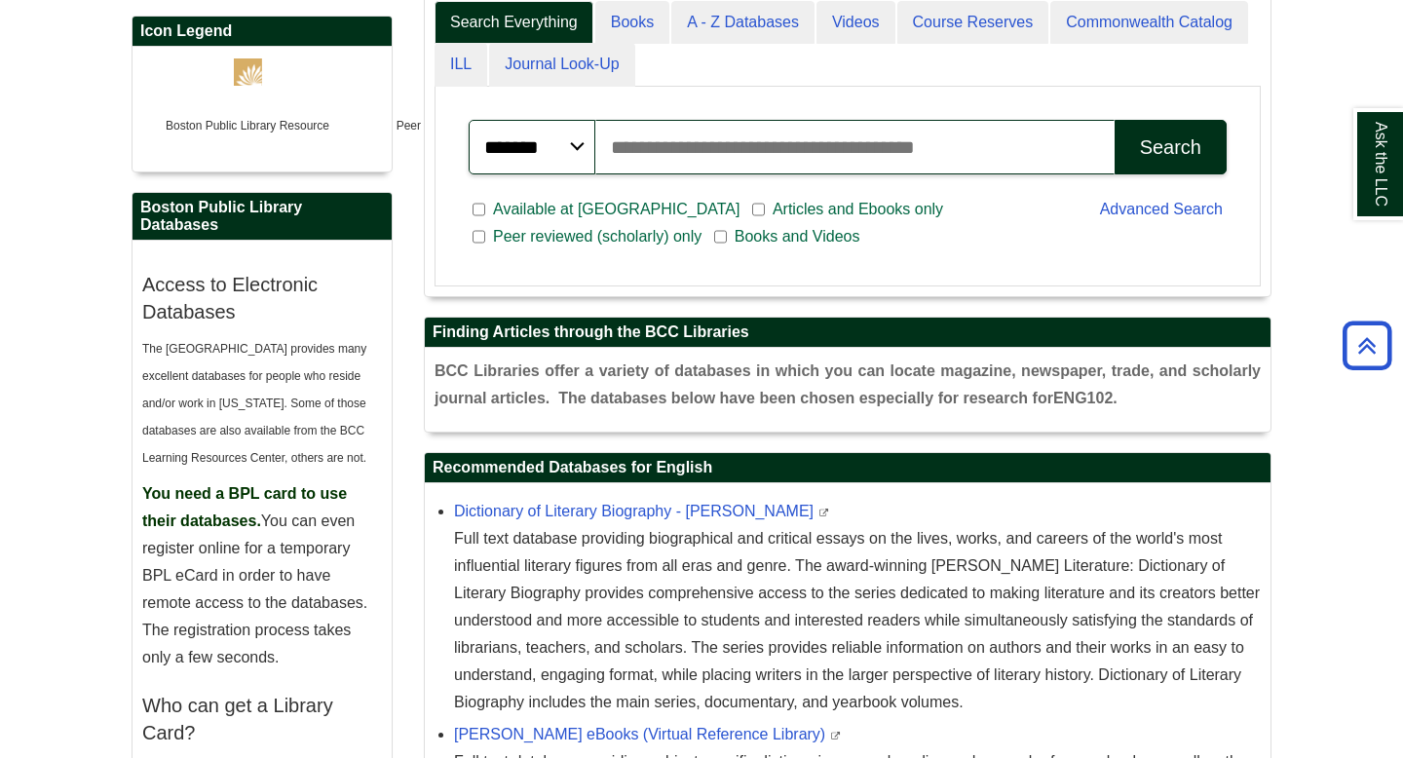
click at [230, 514] on span "You need a BPL card to use their databases." at bounding box center [244, 507] width 205 height 44
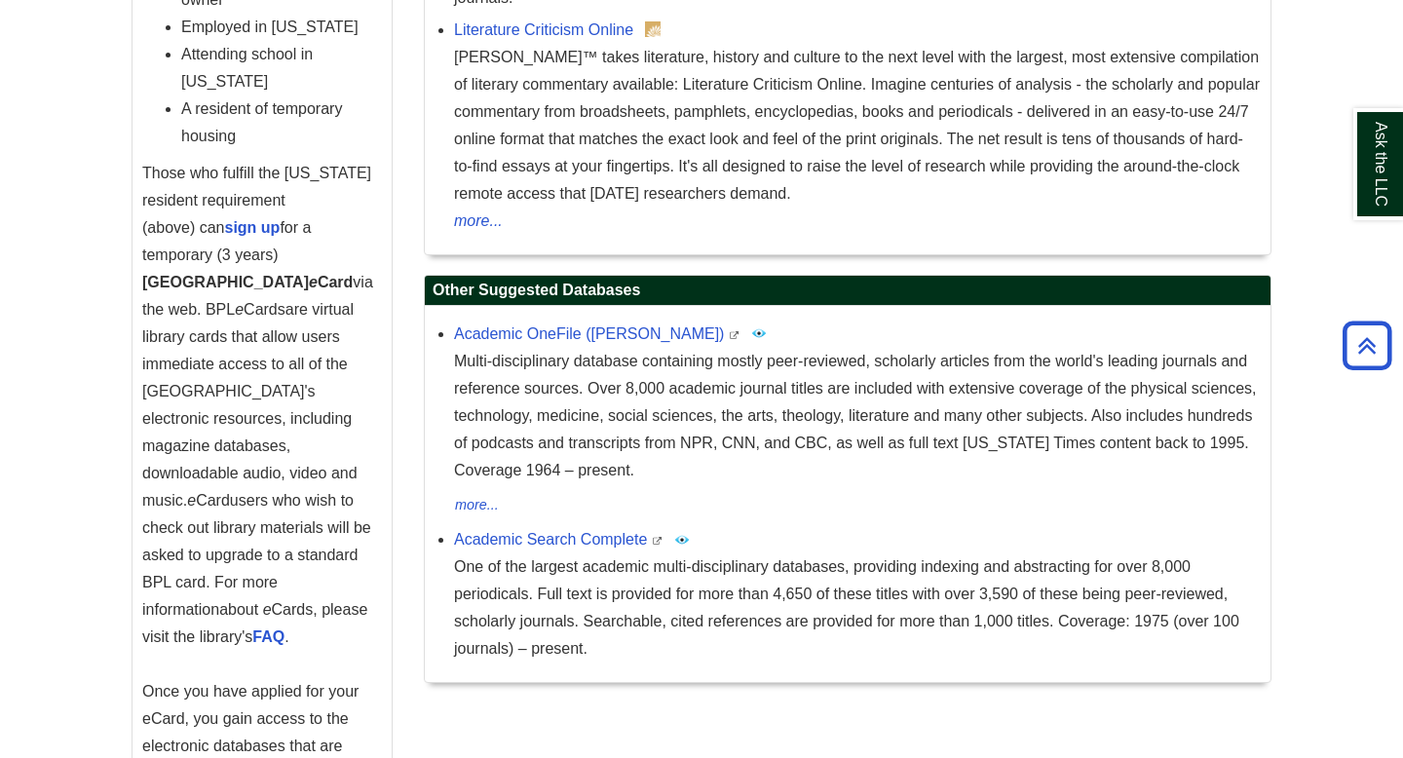
scroll to position [1607, 0]
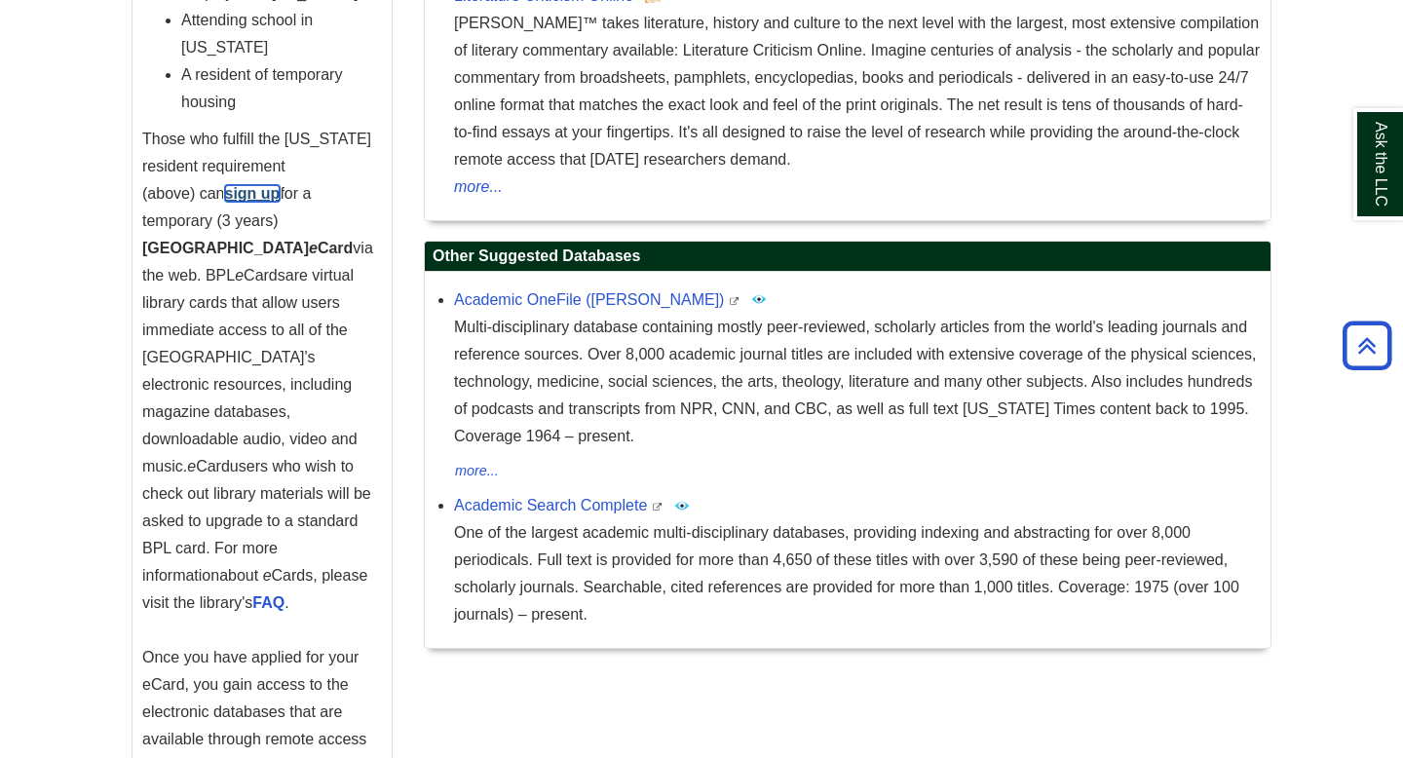
click at [281, 194] on strong "sign up" at bounding box center [253, 193] width 56 height 17
